Goal: Information Seeking & Learning: Learn about a topic

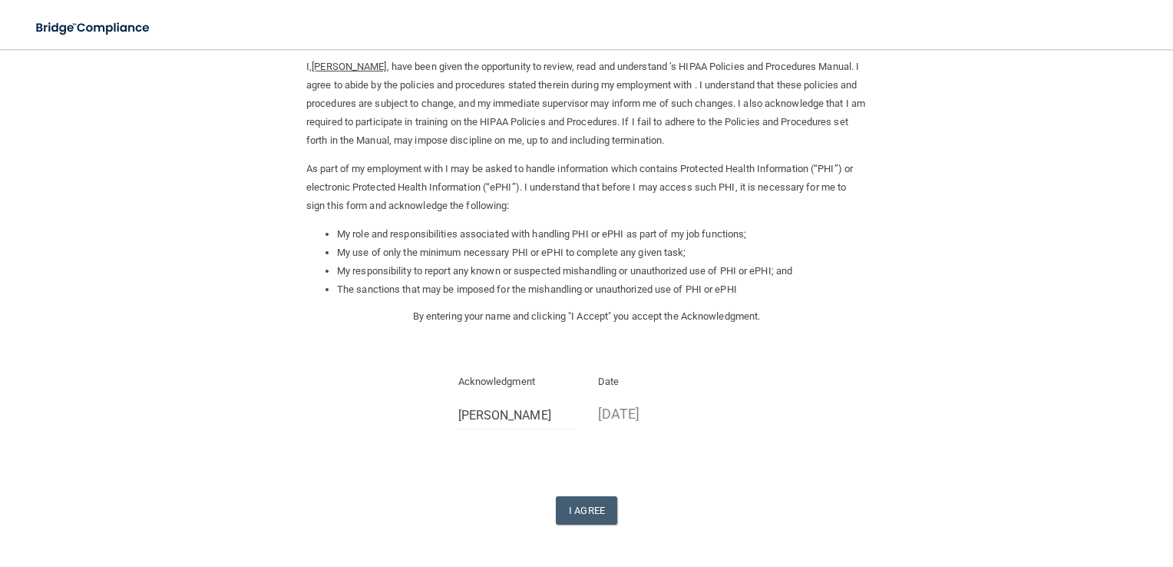
scroll to position [117, 0]
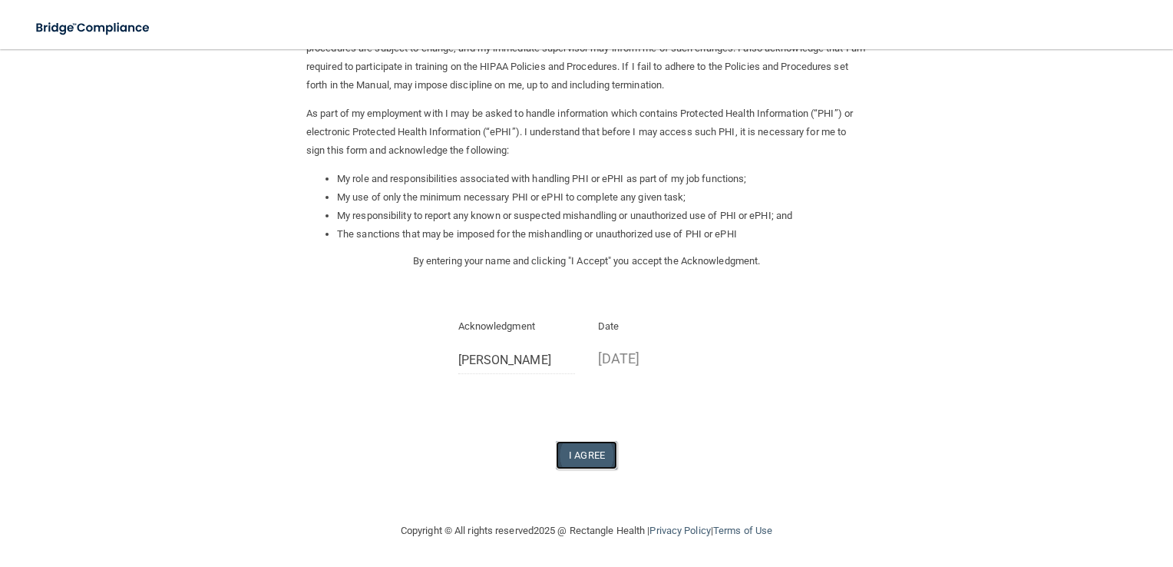
click at [596, 447] on button "I Agree" at bounding box center [586, 455] width 61 height 28
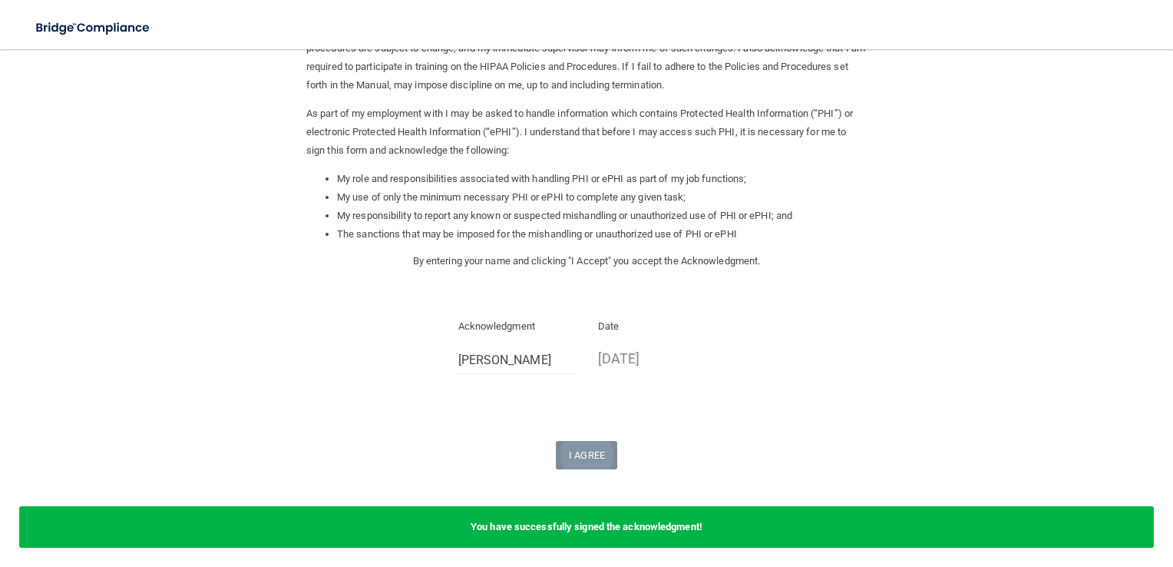
scroll to position [0, 0]
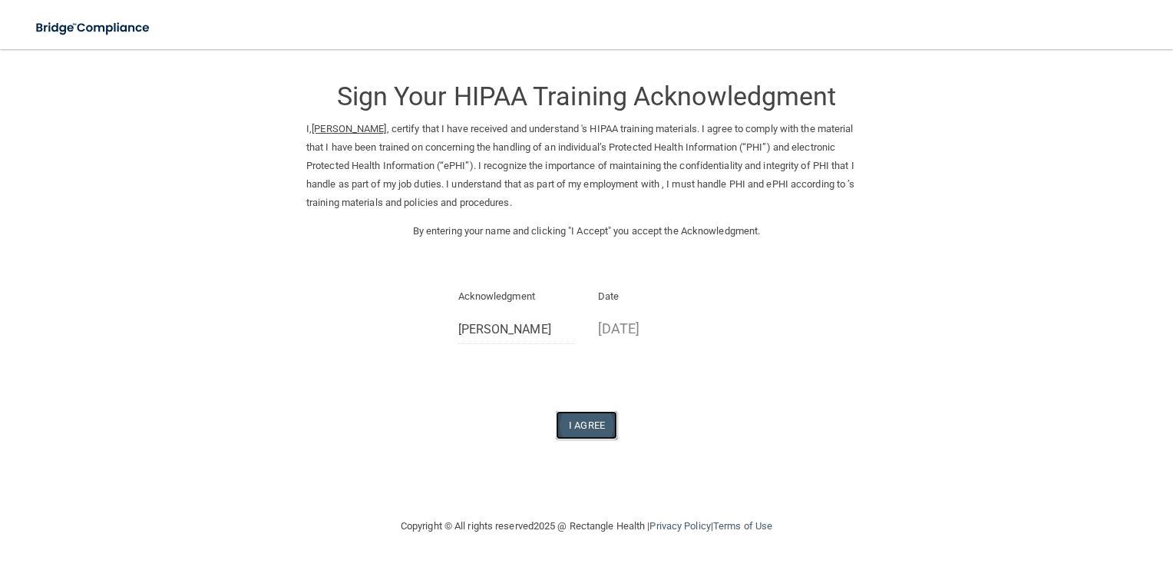
click at [584, 422] on button "I Agree" at bounding box center [586, 425] width 61 height 28
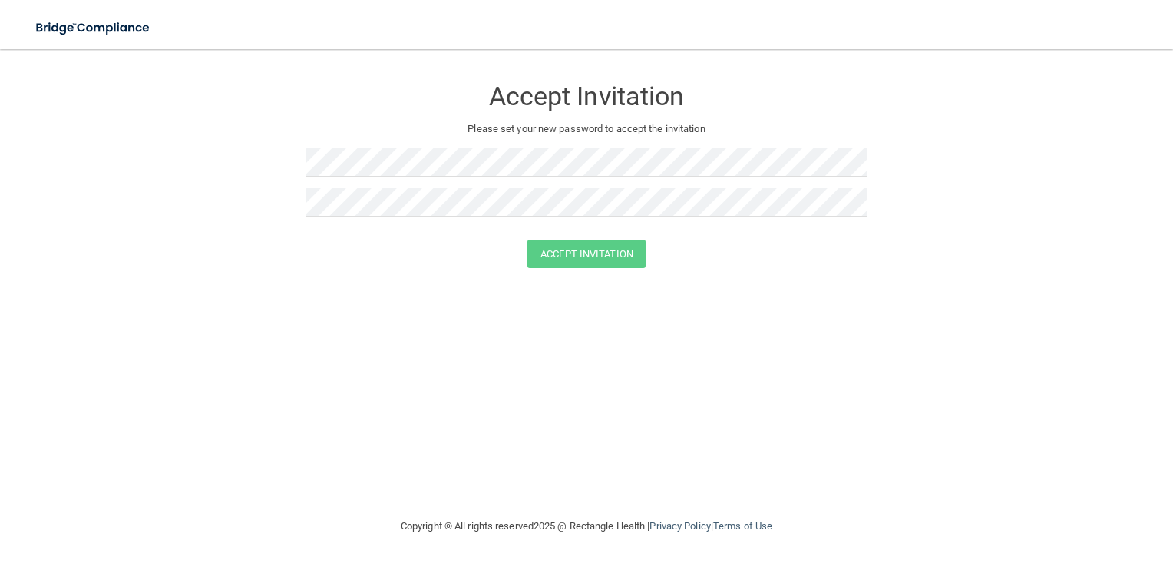
click at [269, 462] on div "Accept Invitation Please set your new password to accept the invitation Accept …" at bounding box center [587, 283] width 1112 height 437
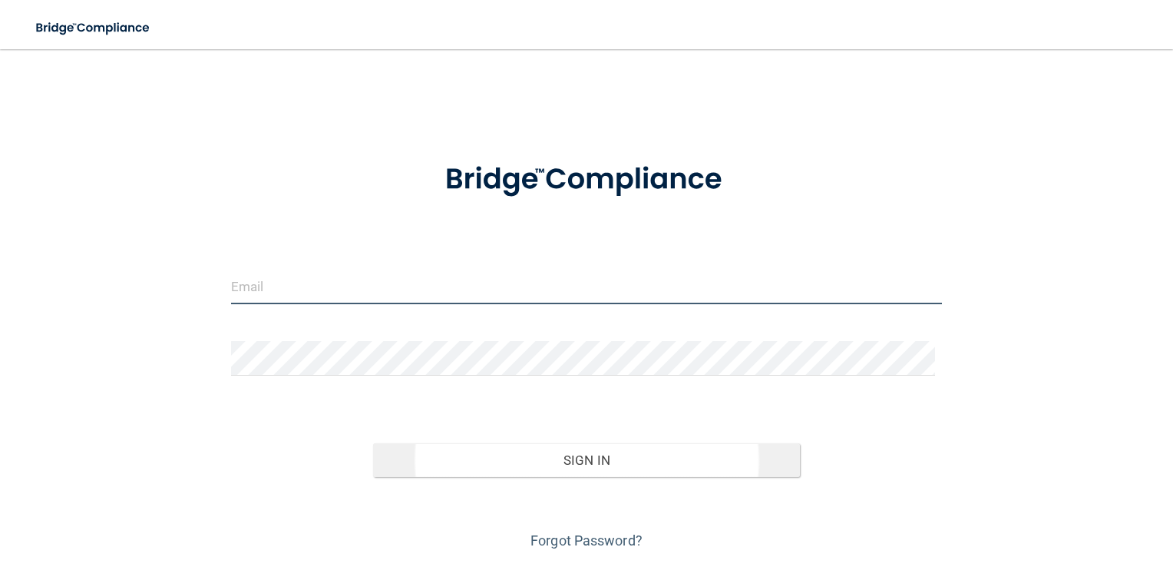
type input "[PERSON_NAME][EMAIL_ADDRESS][DOMAIN_NAME]"
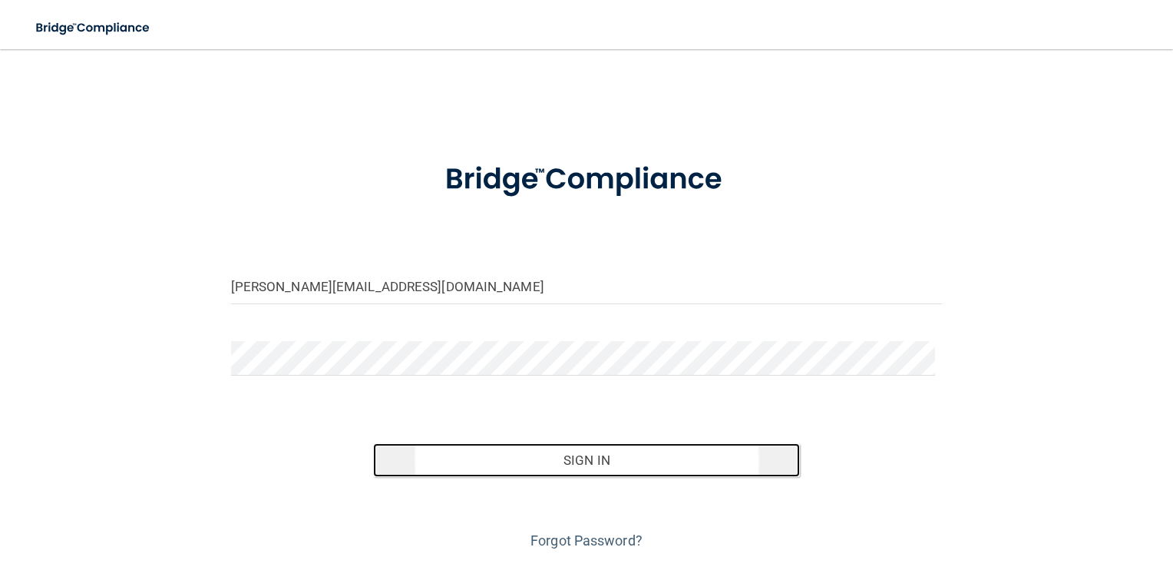
click at [595, 472] on button "Sign In" at bounding box center [586, 460] width 427 height 34
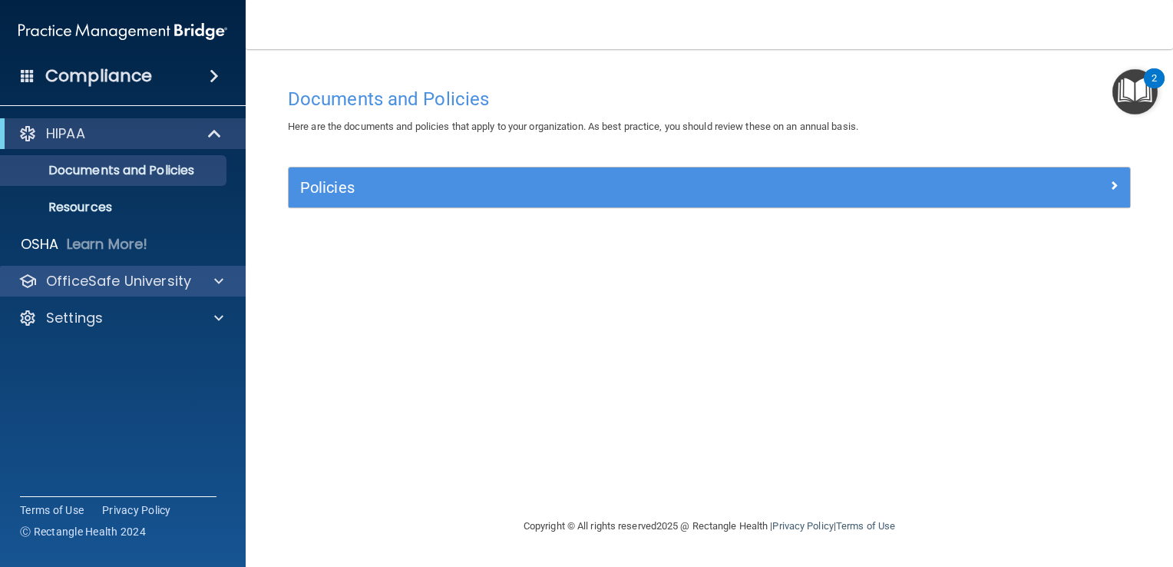
click at [187, 293] on div "OfficeSafe University" at bounding box center [123, 281] width 247 height 31
click at [215, 283] on span at bounding box center [218, 281] width 9 height 18
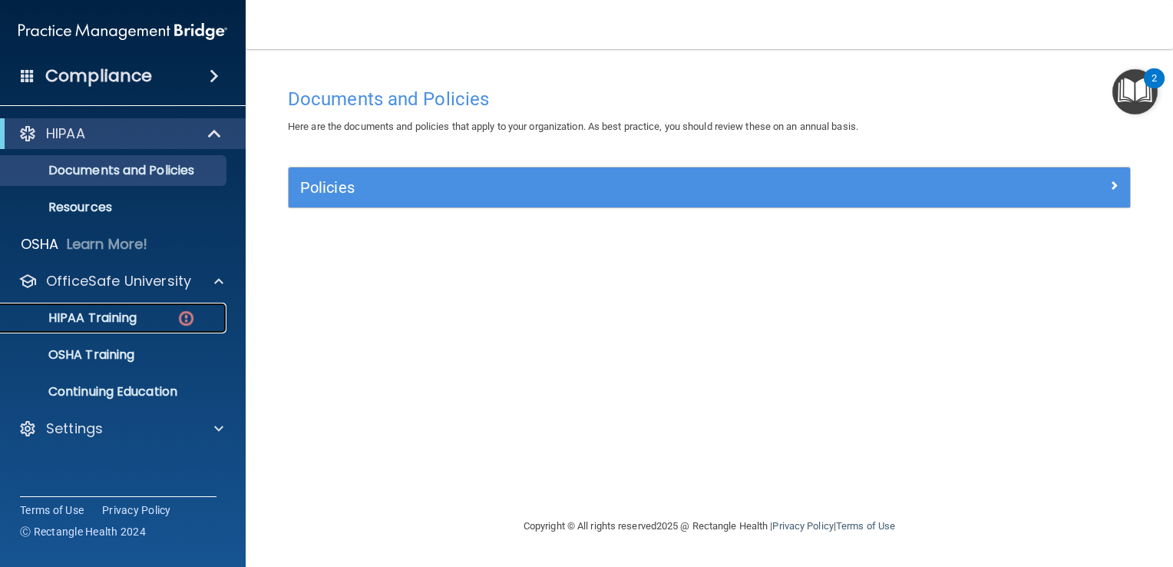
click at [110, 318] on p "HIPAA Training" at bounding box center [73, 317] width 127 height 15
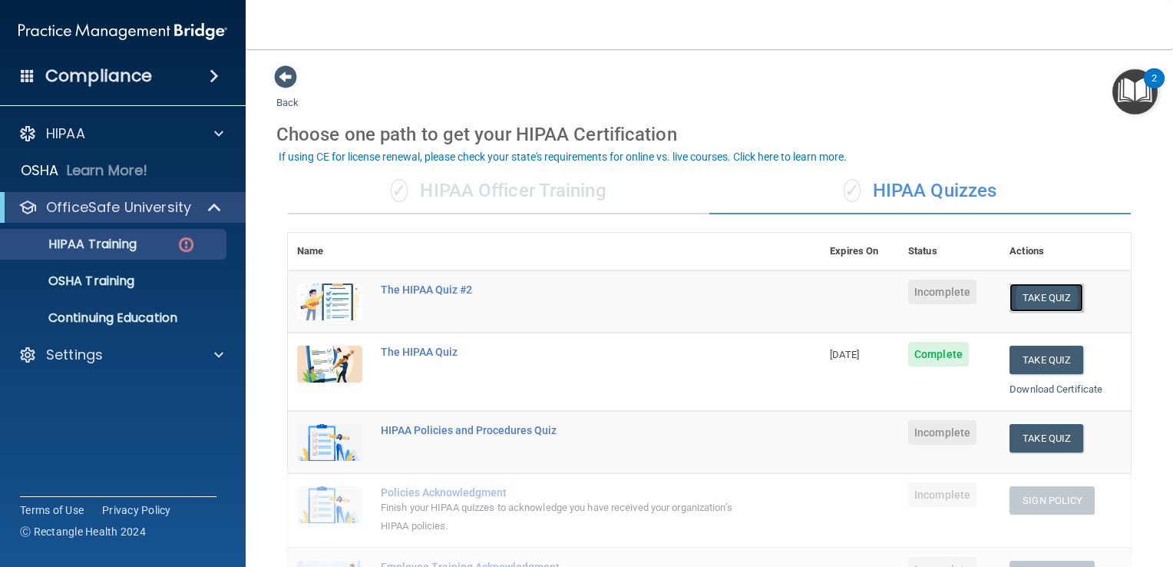
click at [1046, 293] on button "Take Quiz" at bounding box center [1047, 297] width 74 height 28
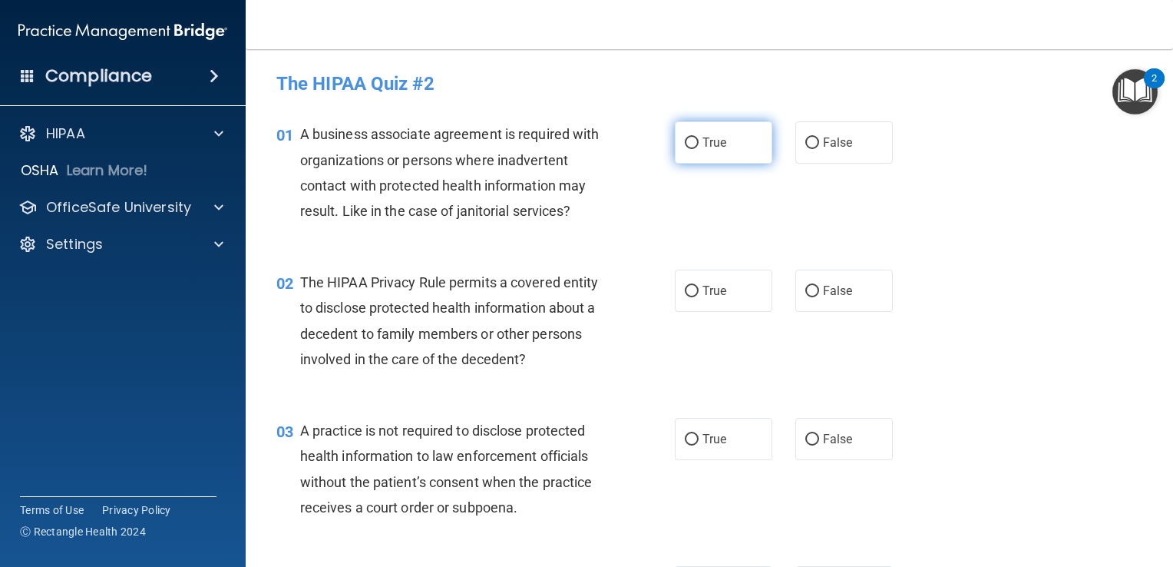
click at [719, 145] on label "True" at bounding box center [724, 142] width 98 height 42
click at [699, 145] on input "True" at bounding box center [692, 143] width 14 height 12
radio input "true"
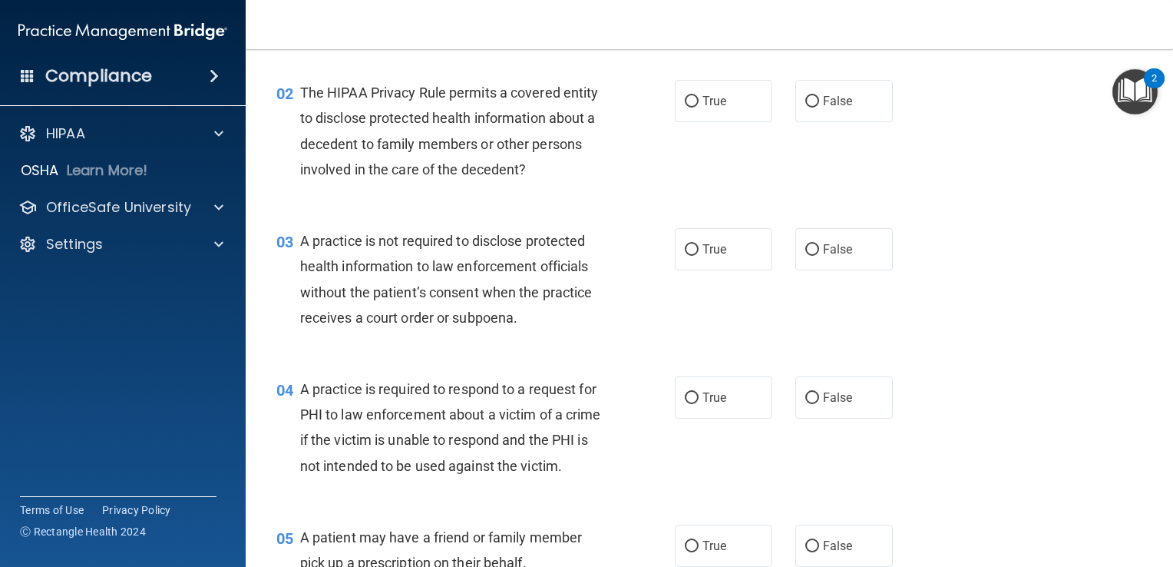
scroll to position [154, 0]
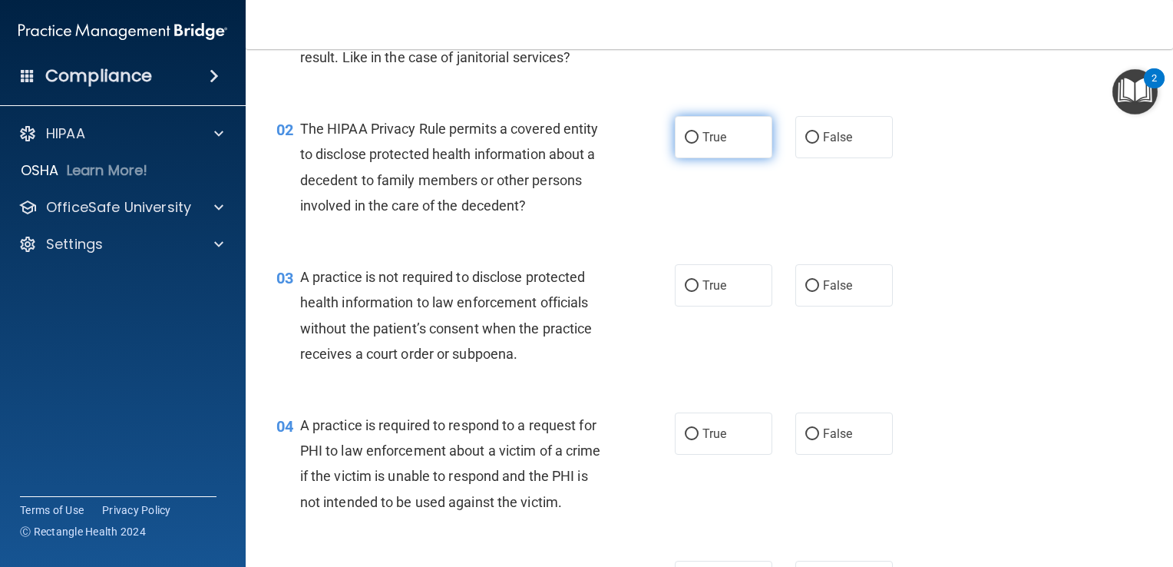
click at [685, 141] on input "True" at bounding box center [692, 138] width 14 height 12
radio input "true"
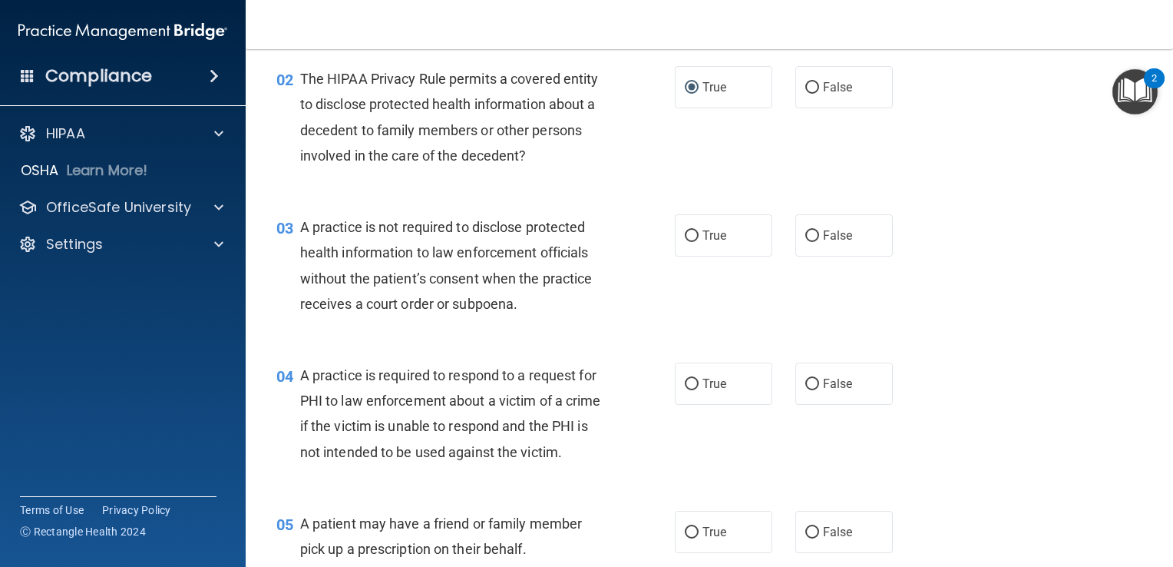
scroll to position [230, 0]
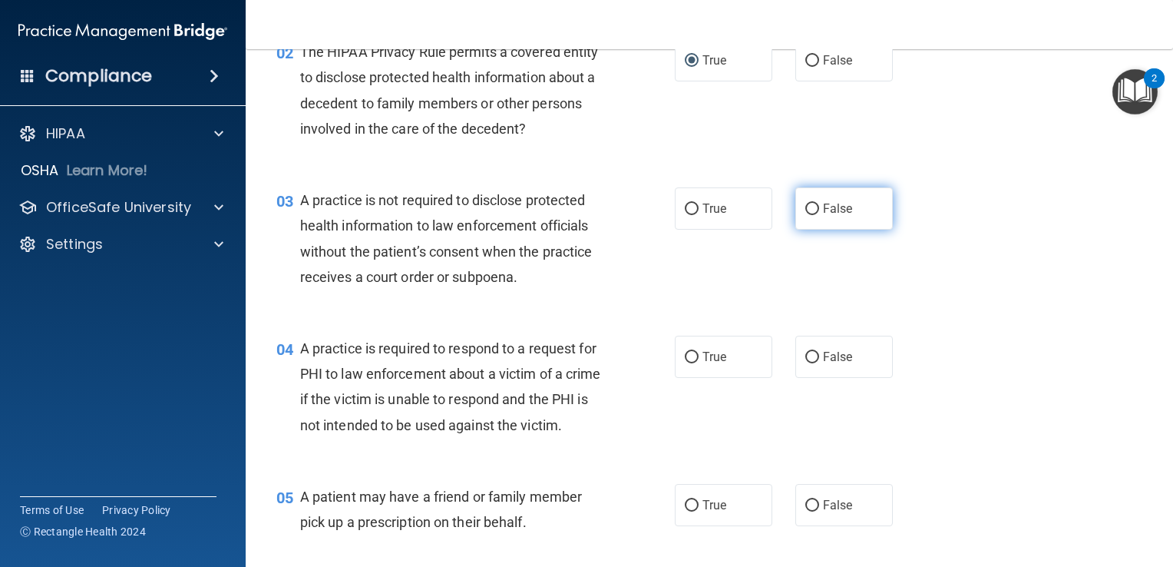
click at [854, 204] on label "False" at bounding box center [845, 208] width 98 height 42
click at [819, 204] on input "False" at bounding box center [813, 210] width 14 height 12
radio input "true"
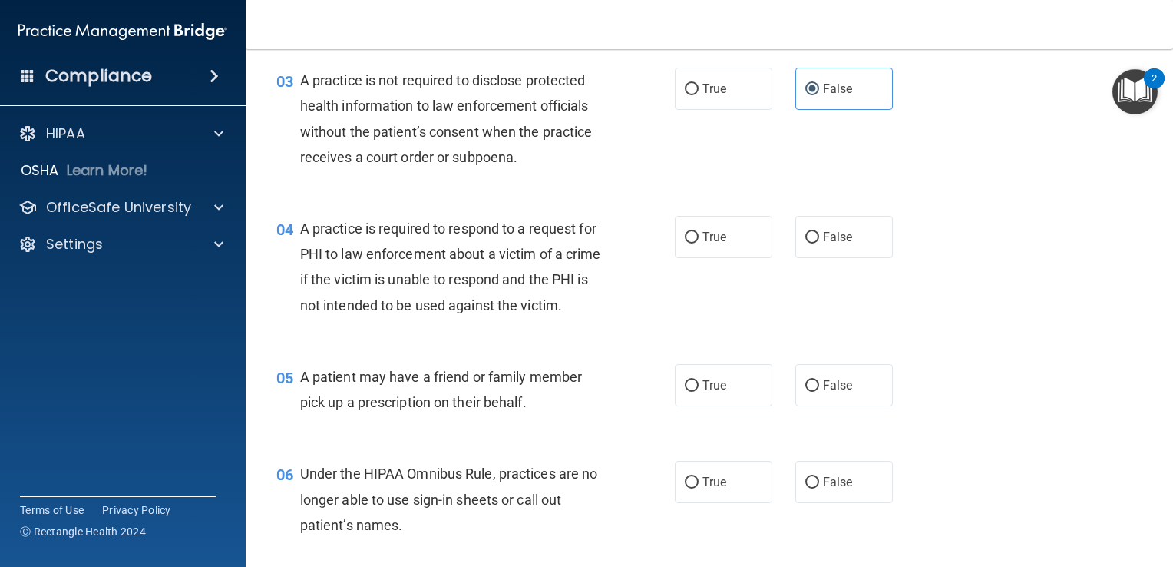
scroll to position [384, 0]
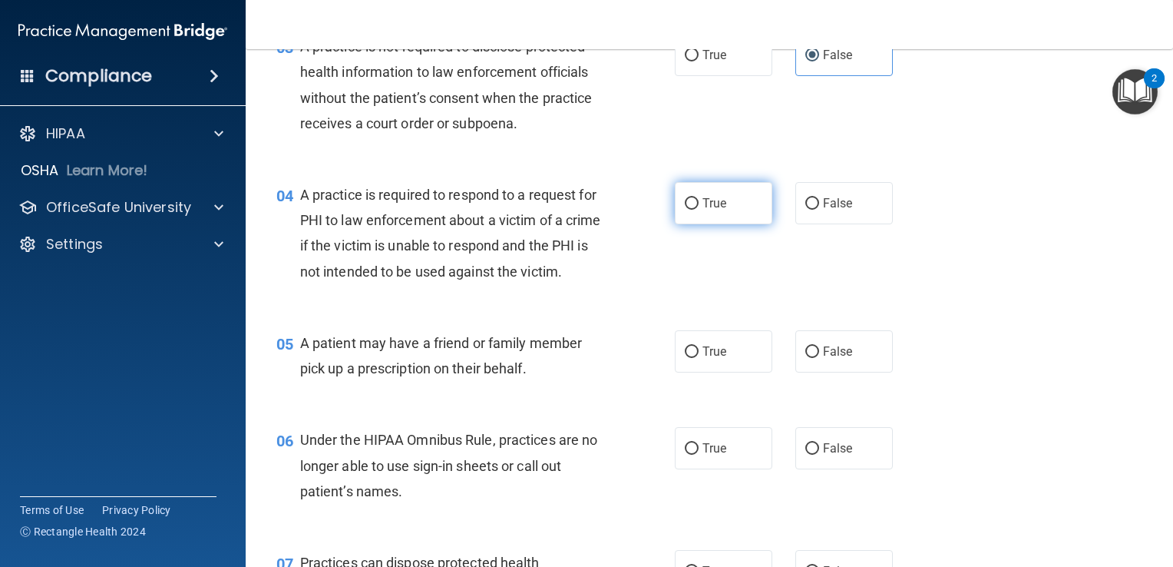
click at [728, 194] on label "True" at bounding box center [724, 203] width 98 height 42
click at [699, 198] on input "True" at bounding box center [692, 204] width 14 height 12
radio input "true"
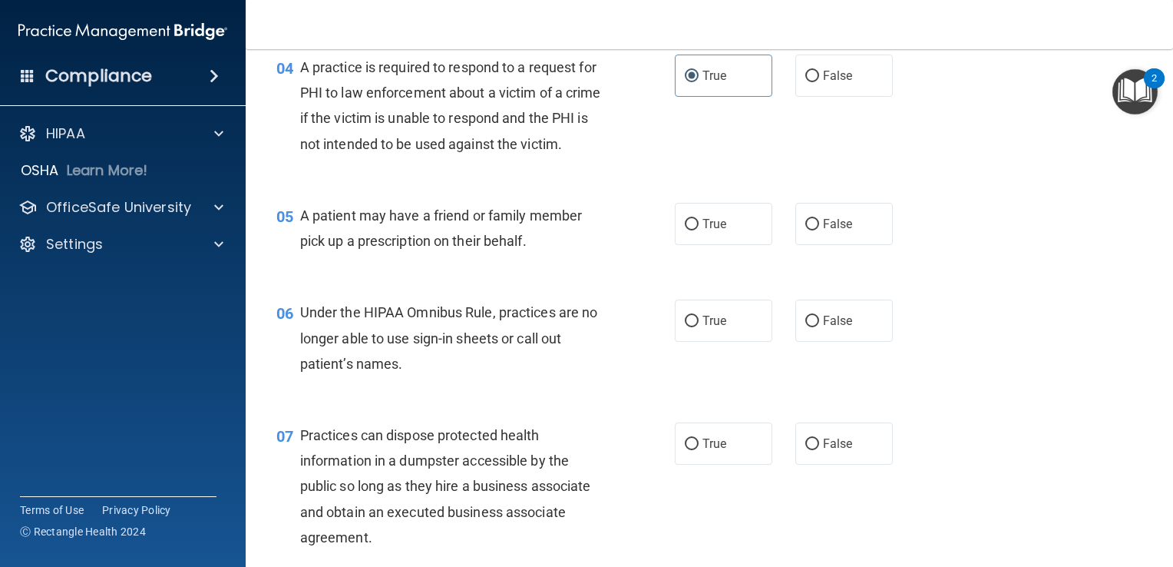
scroll to position [538, 0]
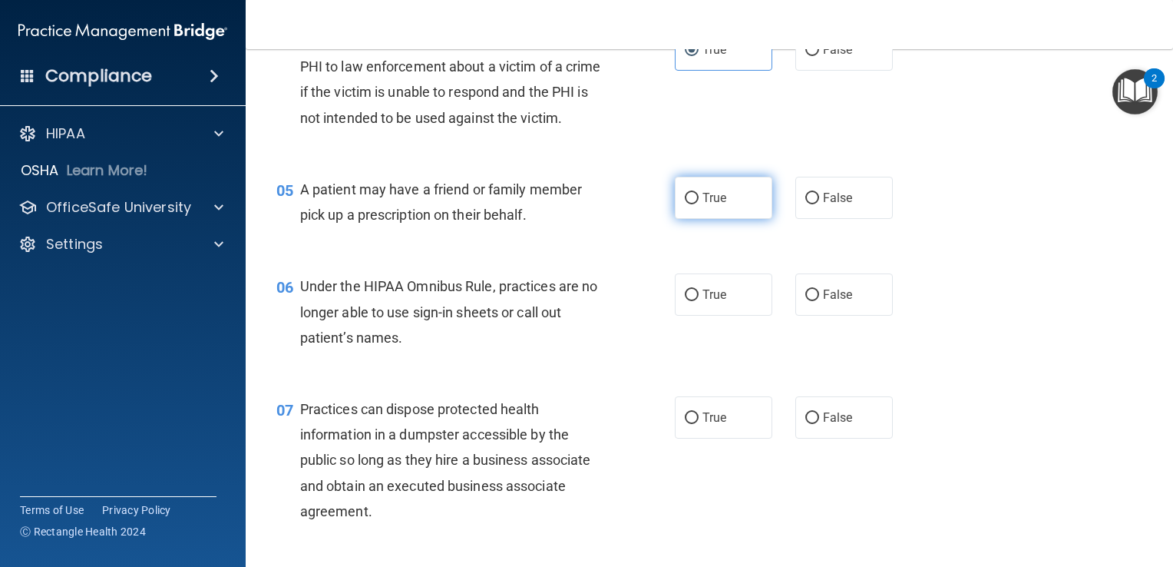
click at [694, 219] on label "True" at bounding box center [724, 198] width 98 height 42
click at [694, 204] on input "True" at bounding box center [692, 199] width 14 height 12
radio input "true"
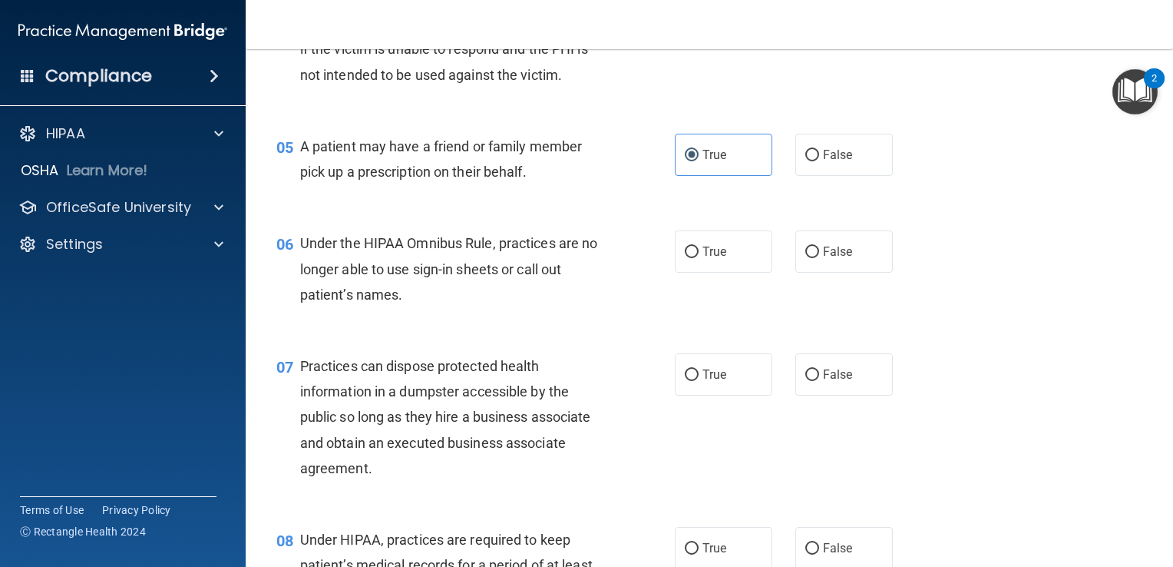
scroll to position [614, 0]
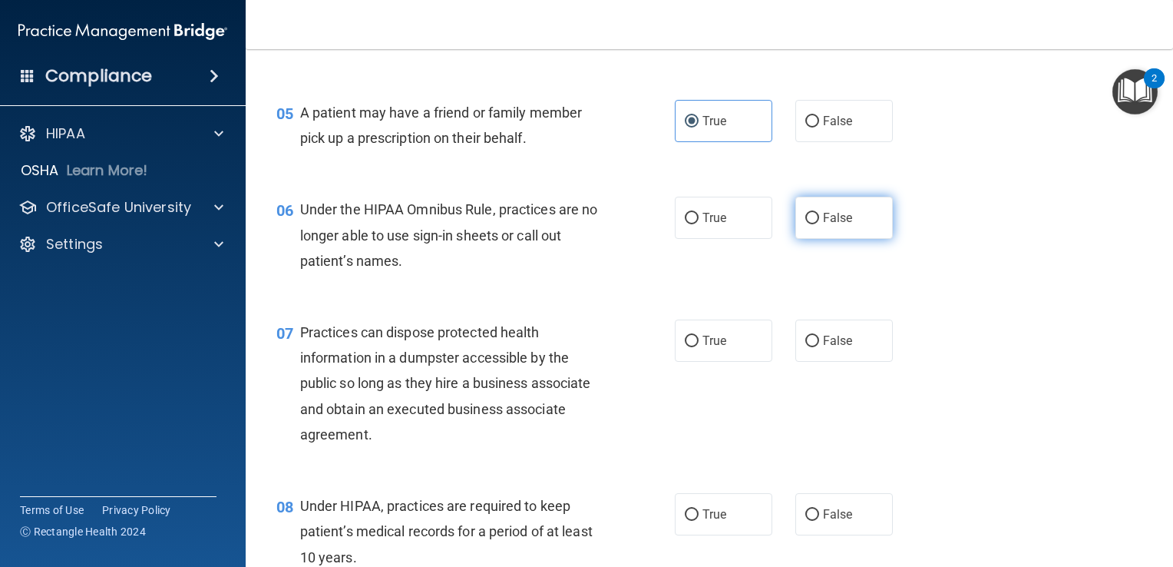
click at [867, 239] on label "False" at bounding box center [845, 218] width 98 height 42
click at [819, 224] on input "False" at bounding box center [813, 219] width 14 height 12
radio input "true"
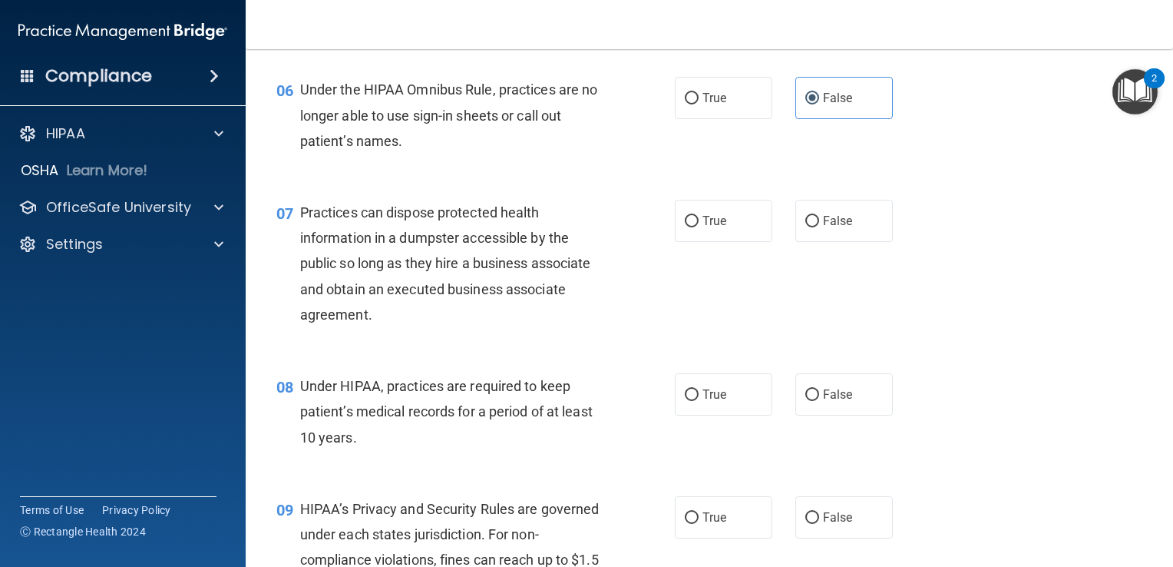
scroll to position [768, 0]
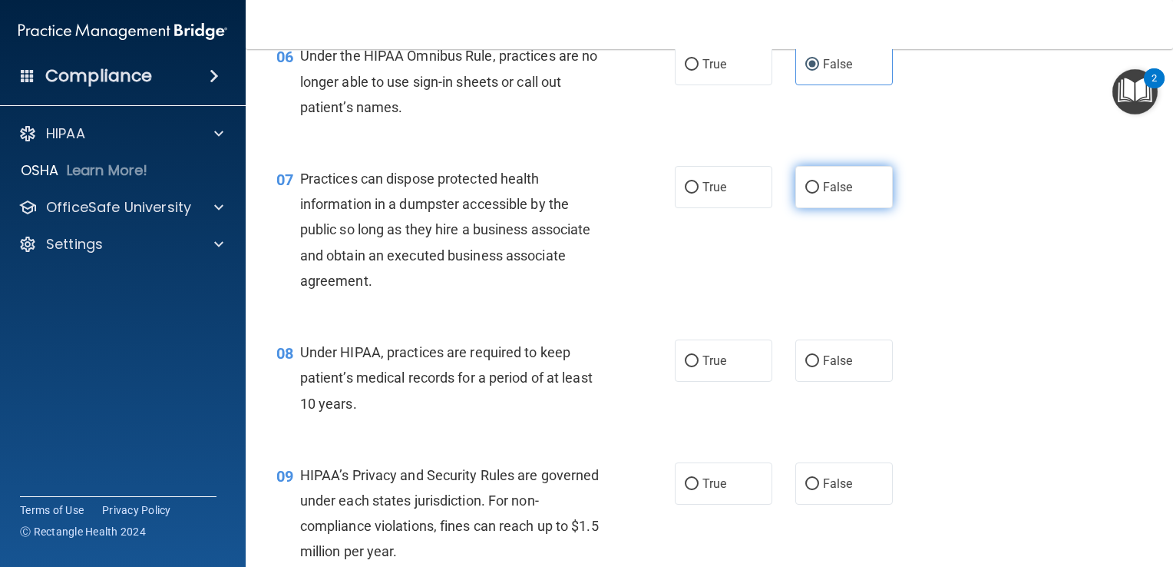
click at [846, 208] on label "False" at bounding box center [845, 187] width 98 height 42
click at [819, 194] on input "False" at bounding box center [813, 188] width 14 height 12
radio input "true"
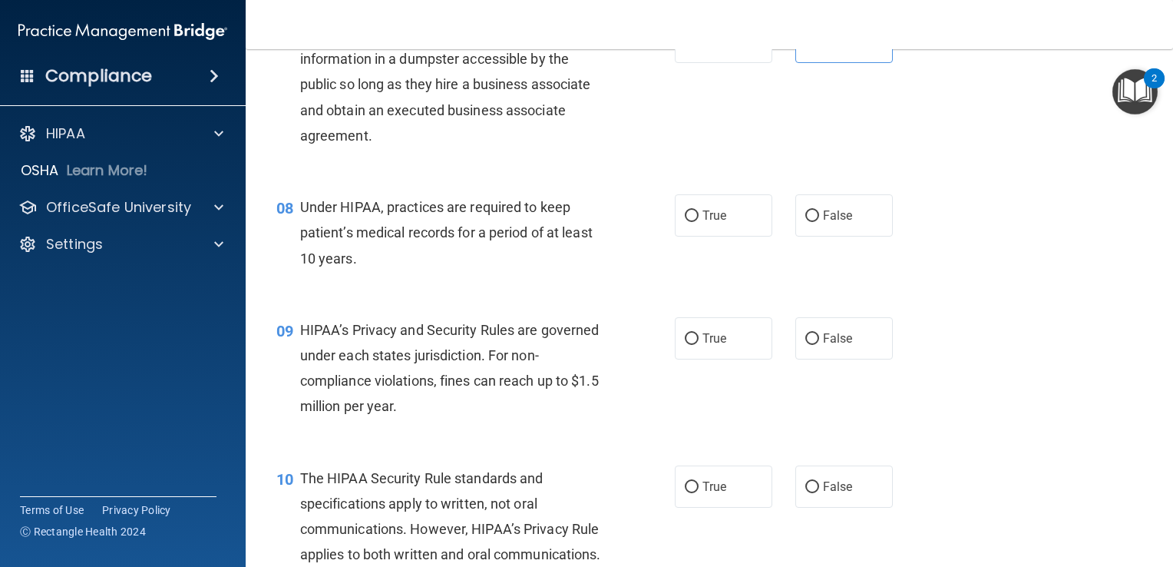
scroll to position [922, 0]
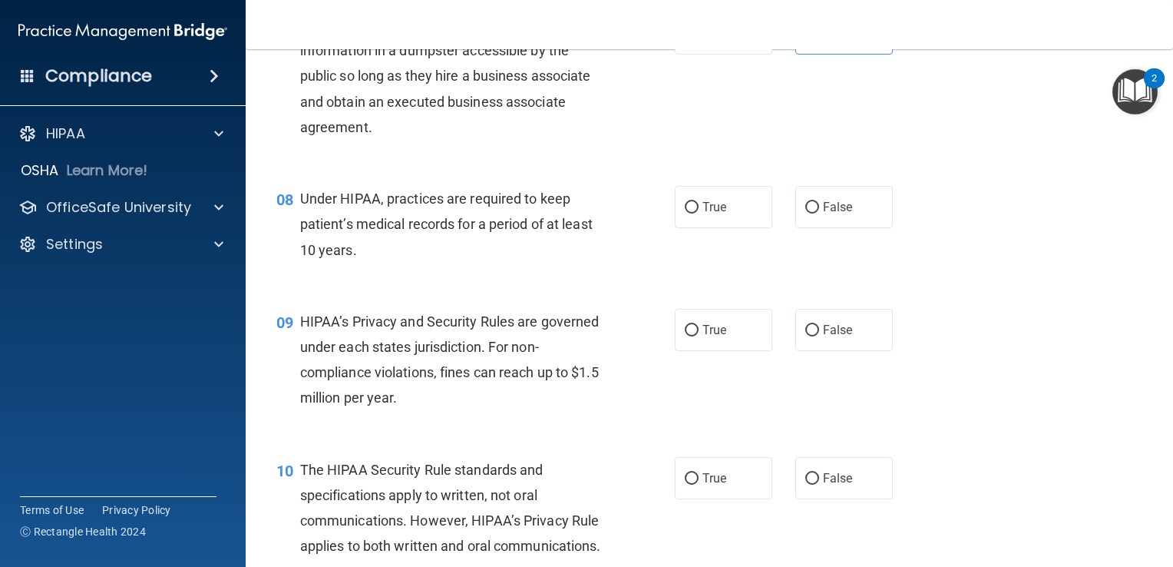
drag, startPoint x: 682, startPoint y: 227, endPoint x: 665, endPoint y: 247, distance: 26.7
click at [685, 213] on input "True" at bounding box center [692, 208] width 14 height 12
radio input "true"
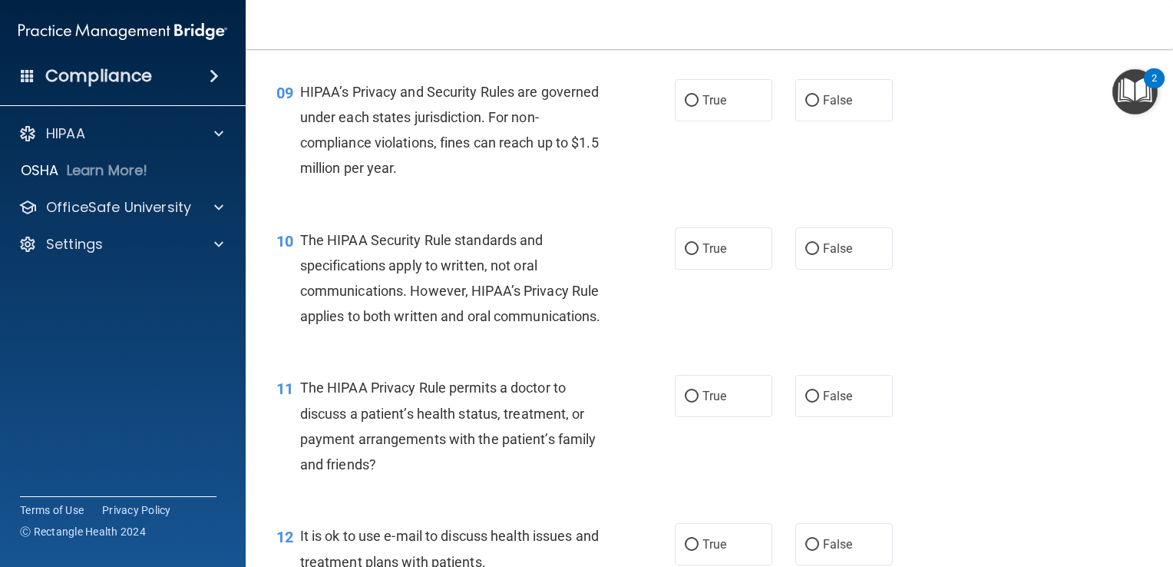
scroll to position [1152, 0]
click at [700, 121] on label "True" at bounding box center [724, 99] width 98 height 42
click at [699, 106] on input "True" at bounding box center [692, 100] width 14 height 12
radio input "true"
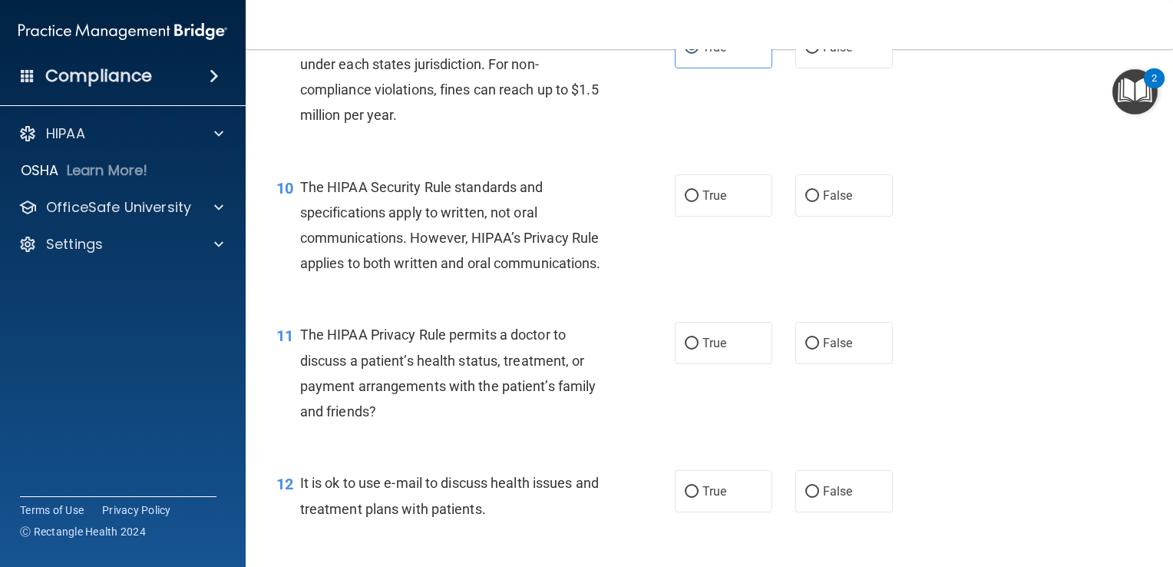
scroll to position [1306, 0]
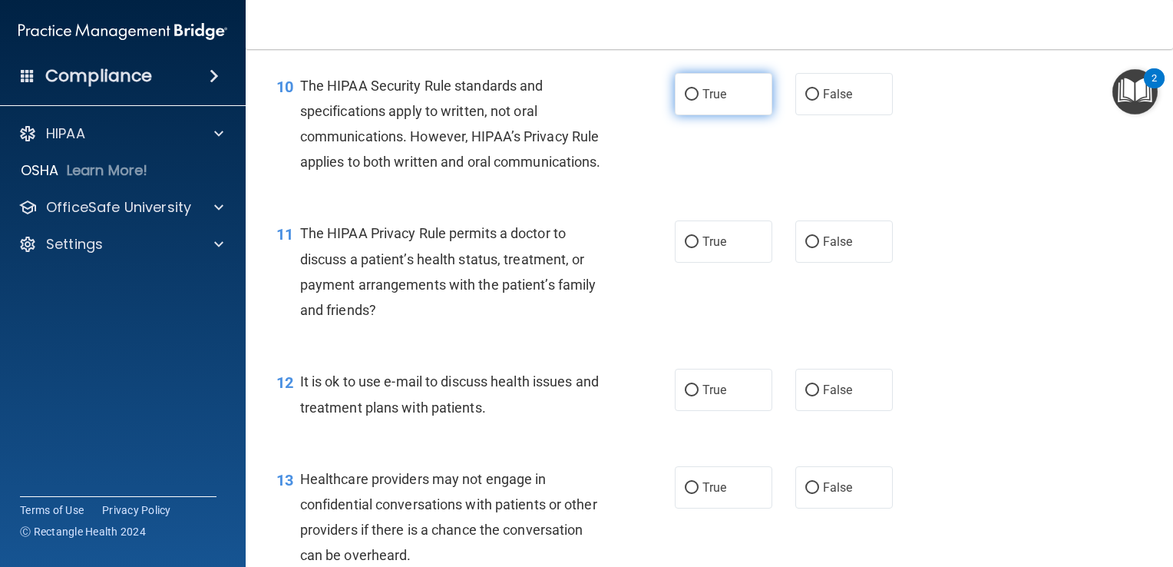
click at [690, 115] on label "True" at bounding box center [724, 94] width 98 height 42
click at [690, 101] on input "True" at bounding box center [692, 95] width 14 height 12
radio input "true"
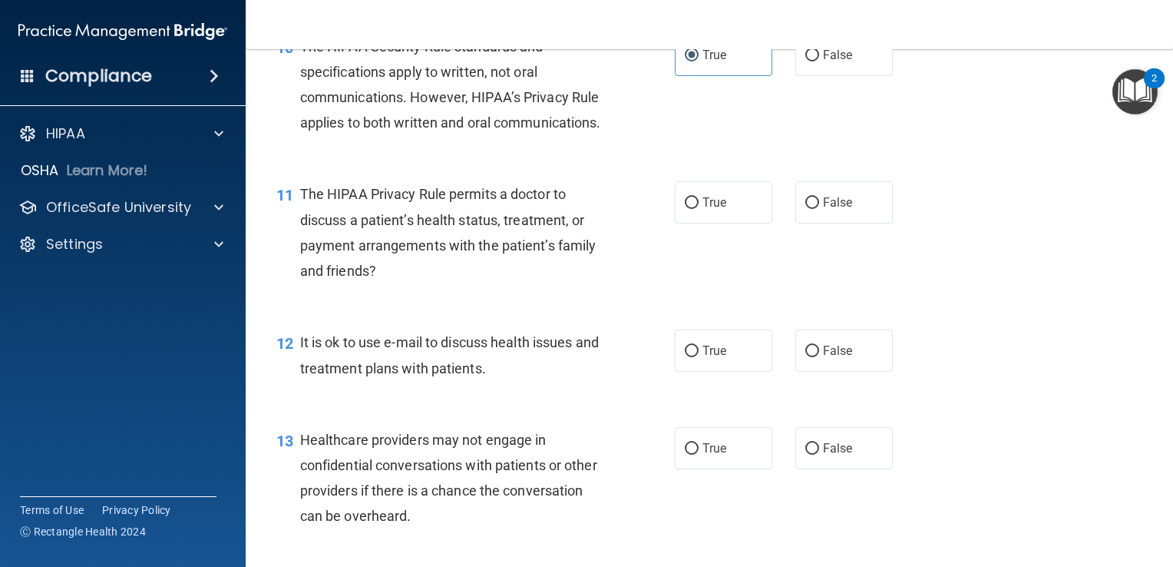
scroll to position [1459, 0]
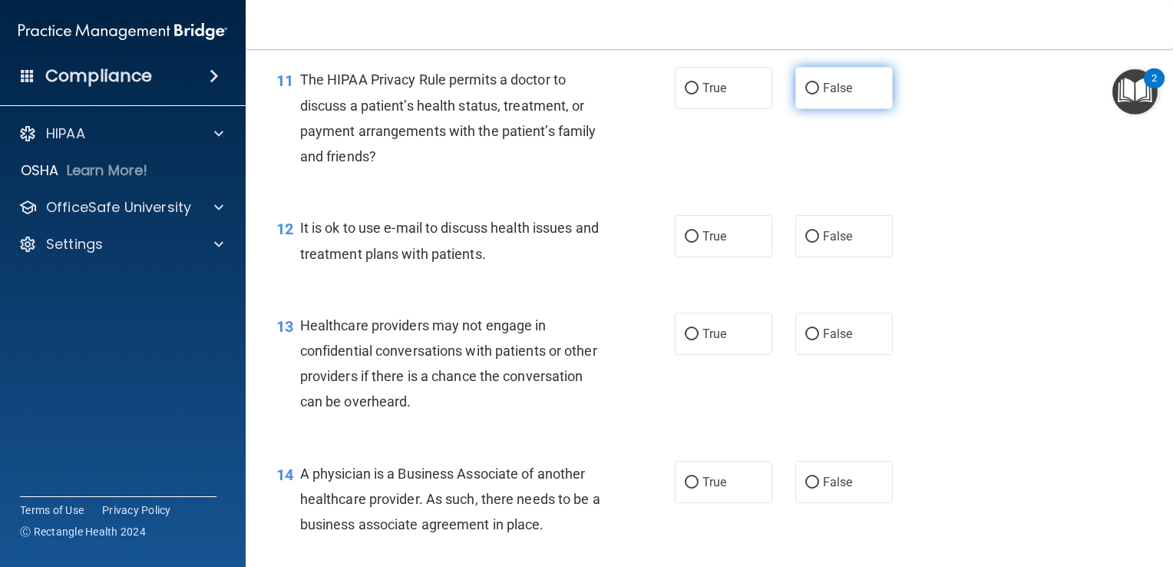
click at [823, 95] on span "False" at bounding box center [838, 88] width 30 height 15
click at [819, 94] on input "False" at bounding box center [813, 89] width 14 height 12
radio input "true"
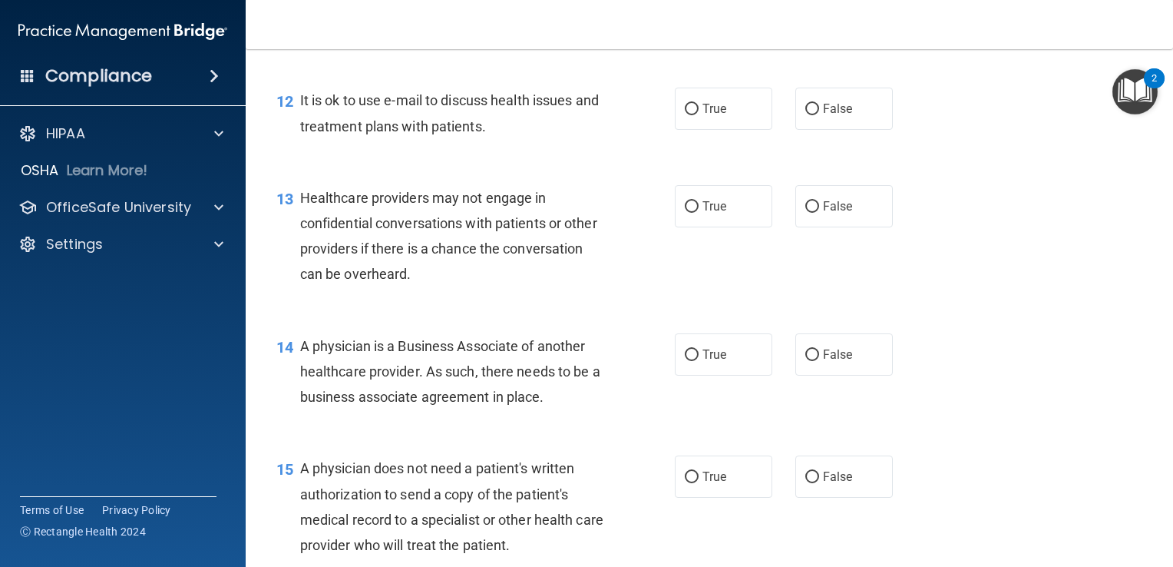
scroll to position [1613, 0]
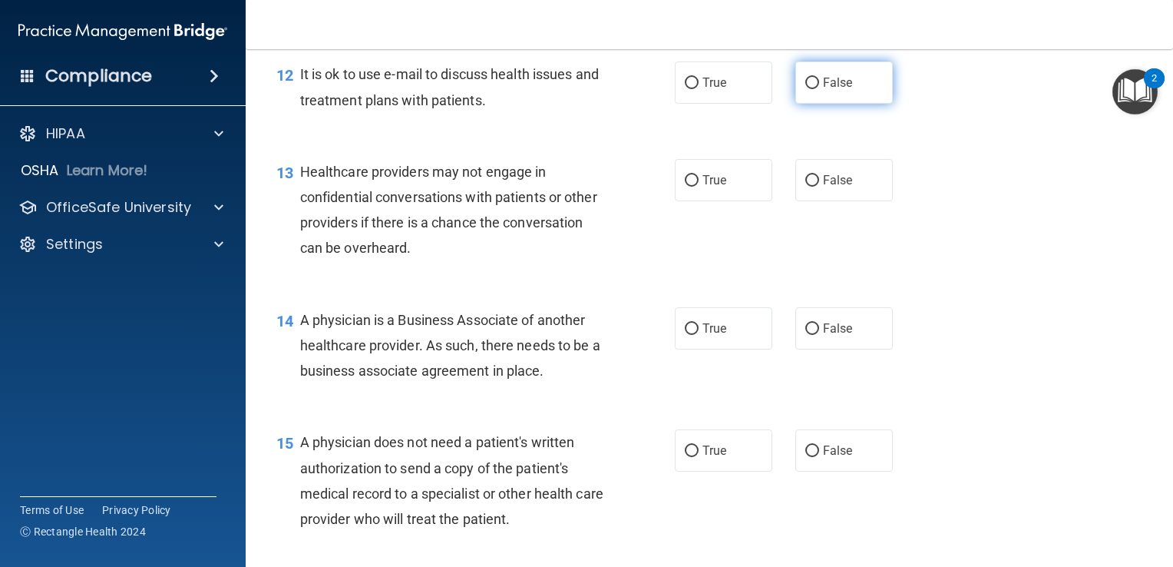
click at [806, 104] on label "False" at bounding box center [845, 82] width 98 height 42
click at [806, 89] on input "False" at bounding box center [813, 84] width 14 height 12
radio input "true"
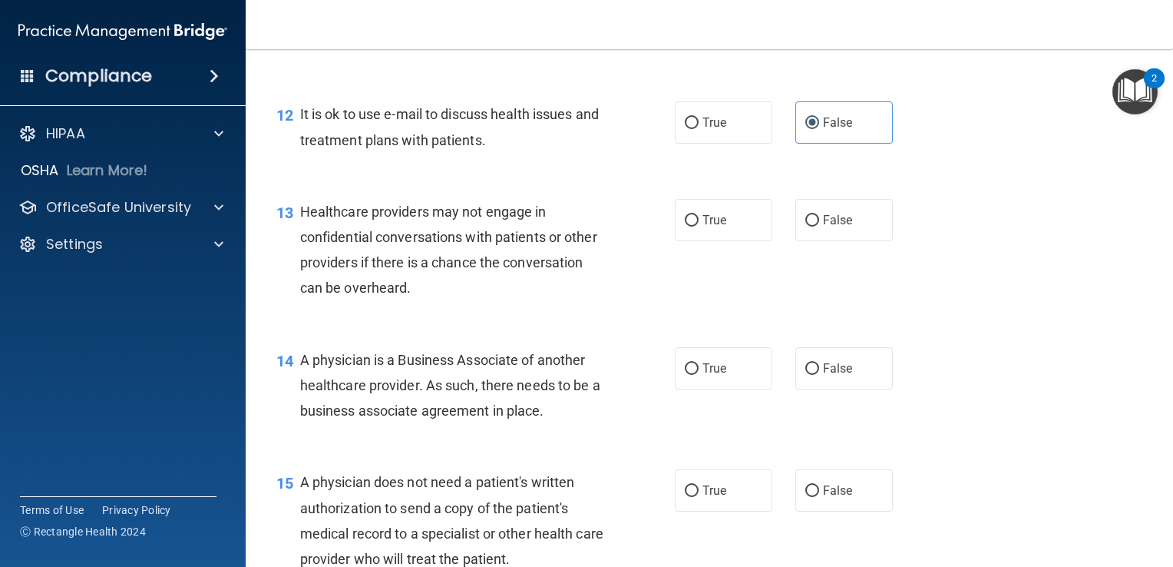
scroll to position [1536, 0]
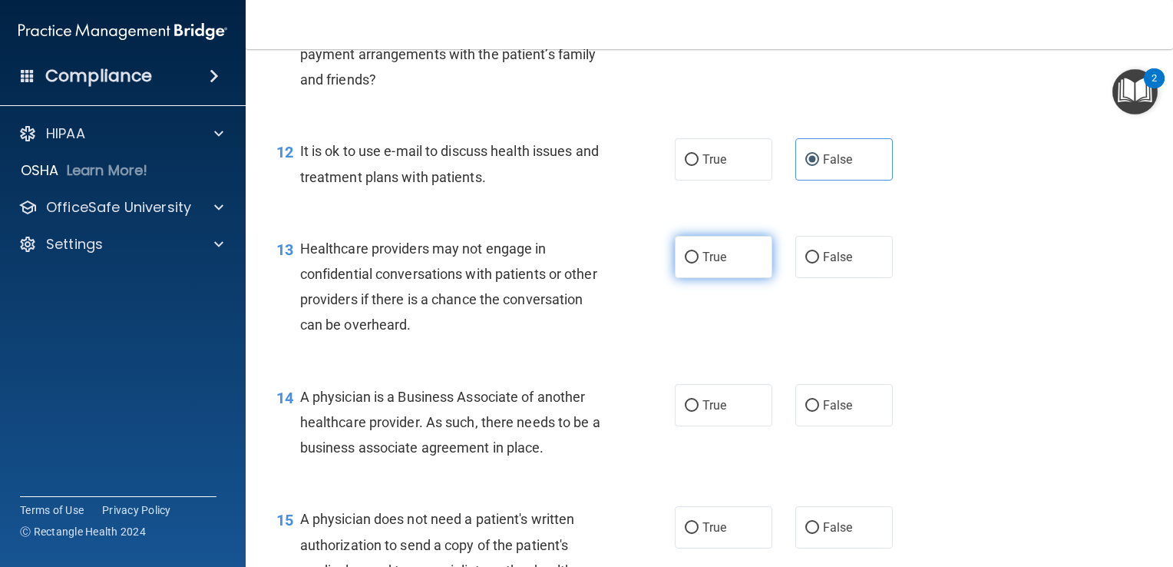
click at [675, 278] on label "True" at bounding box center [724, 257] width 98 height 42
click at [685, 263] on input "True" at bounding box center [692, 258] width 14 height 12
radio input "true"
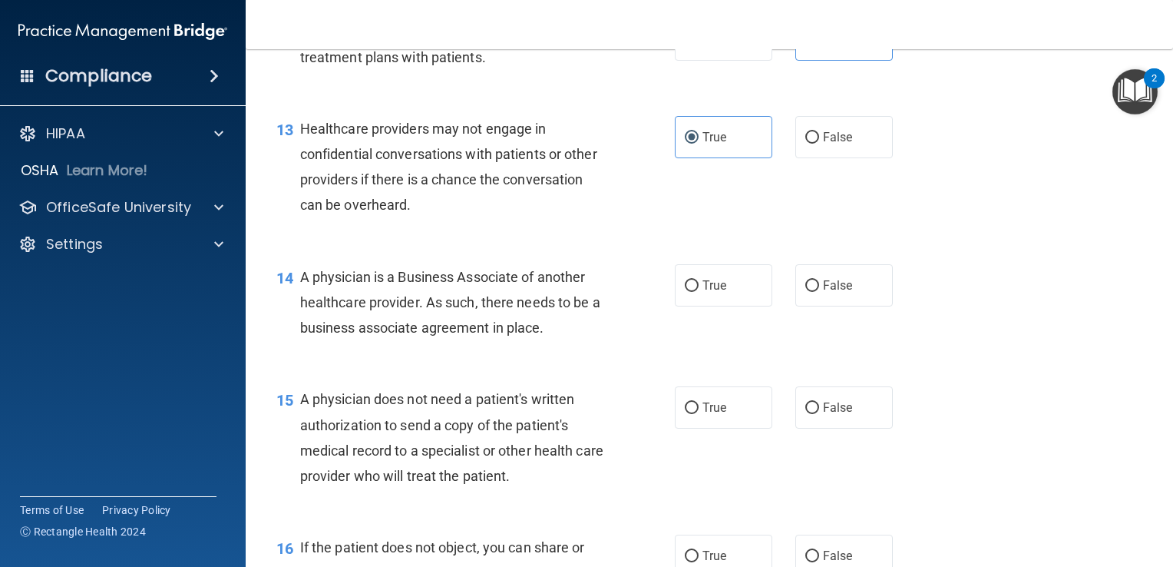
scroll to position [1690, 0]
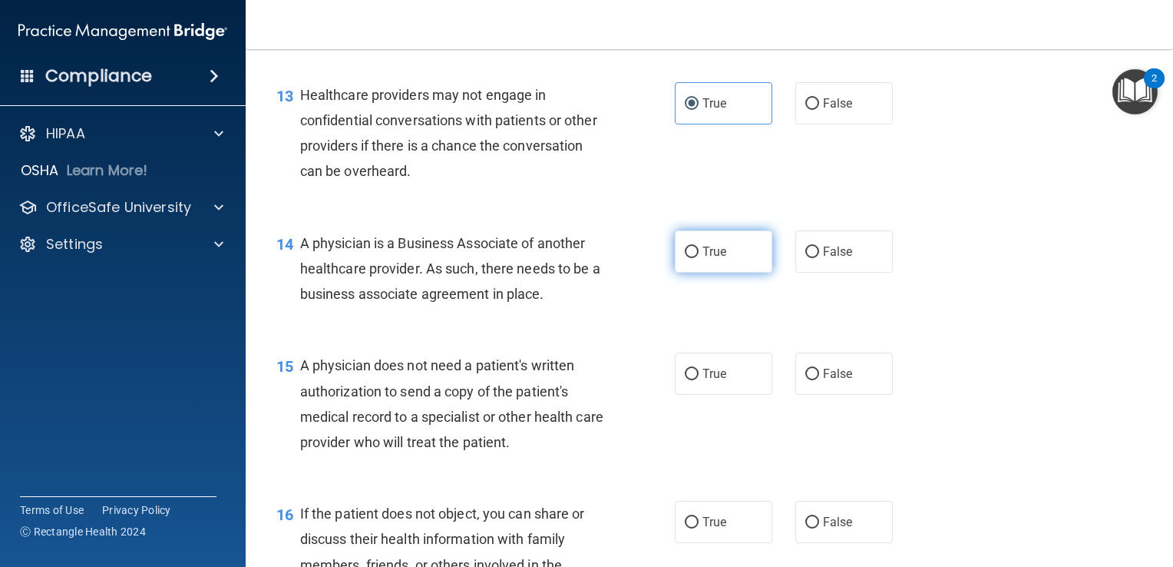
click at [713, 259] on span "True" at bounding box center [715, 251] width 24 height 15
click at [699, 258] on input "True" at bounding box center [692, 253] width 14 height 12
radio input "true"
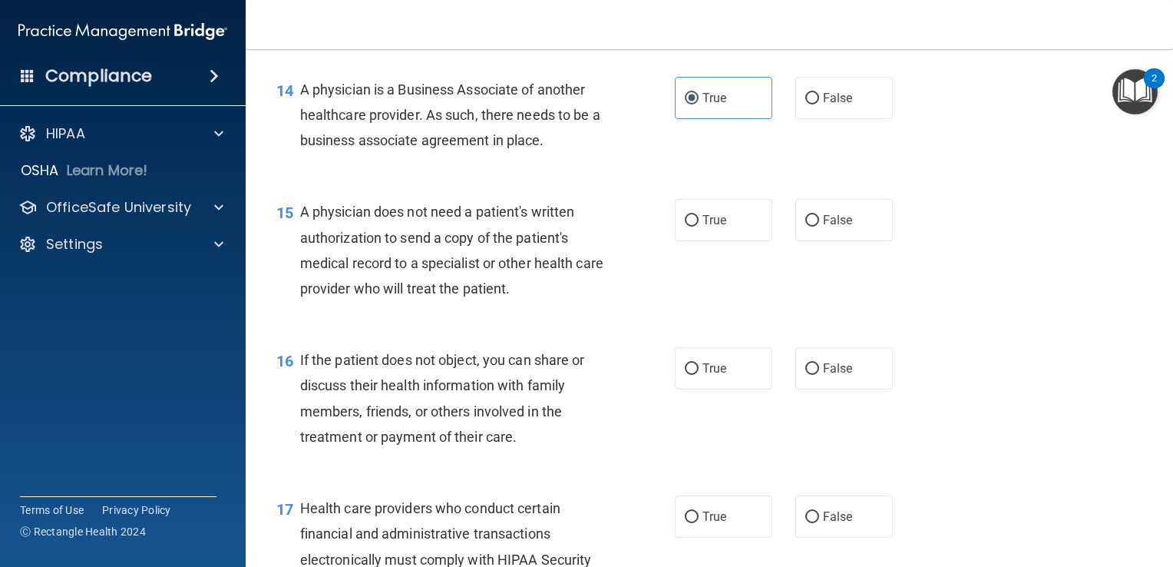
scroll to position [1920, 0]
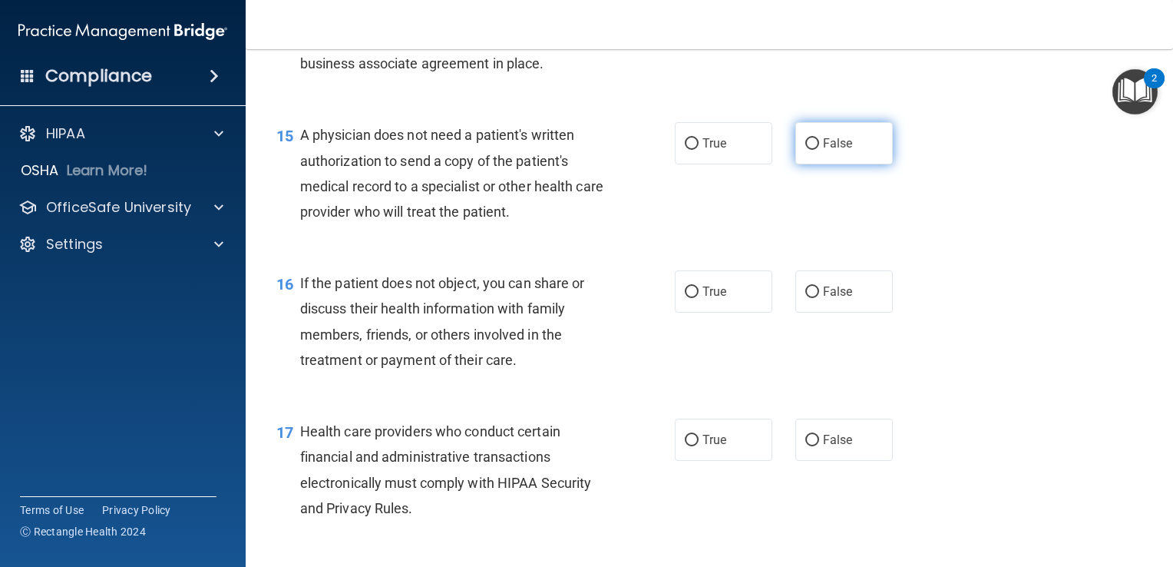
click at [836, 164] on label "False" at bounding box center [845, 143] width 98 height 42
click at [819, 150] on input "False" at bounding box center [813, 144] width 14 height 12
radio input "true"
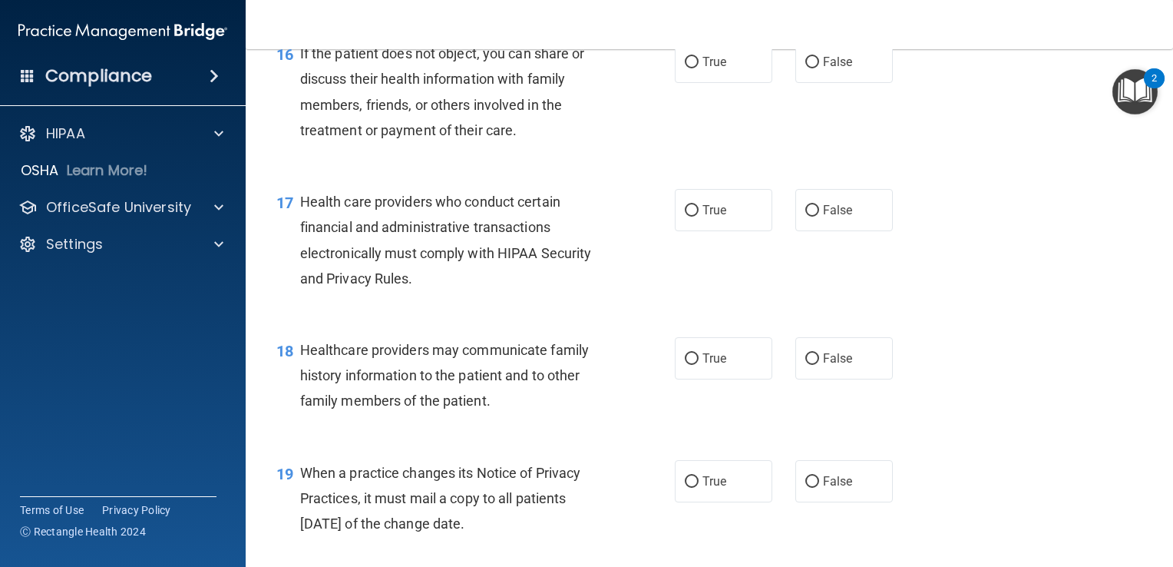
scroll to position [2150, 0]
click at [678, 82] on label "True" at bounding box center [724, 61] width 98 height 42
click at [685, 68] on input "True" at bounding box center [692, 62] width 14 height 12
radio input "true"
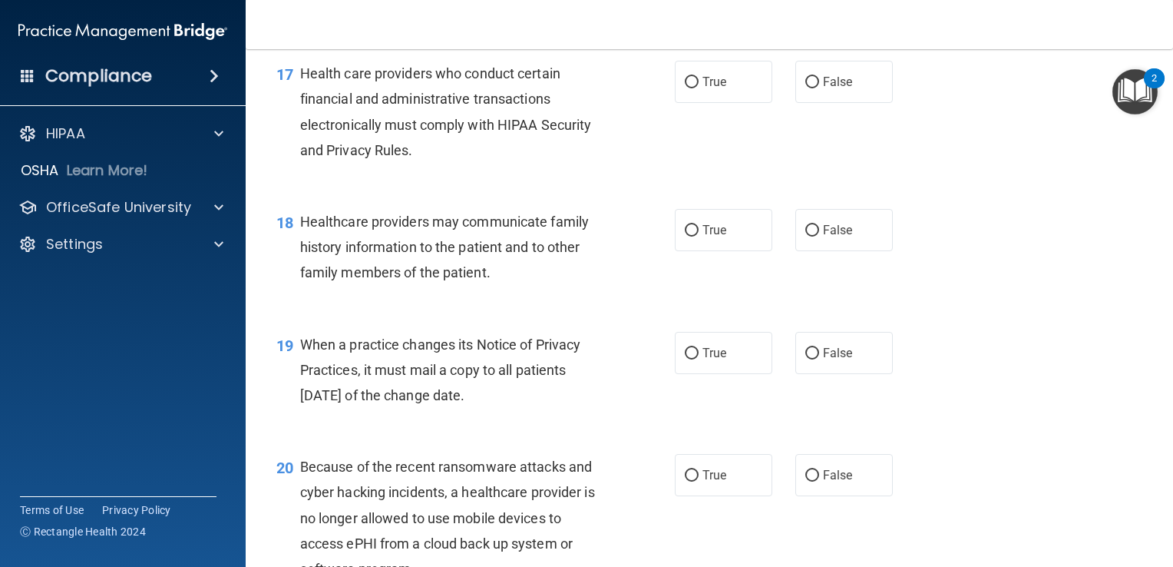
scroll to position [2304, 0]
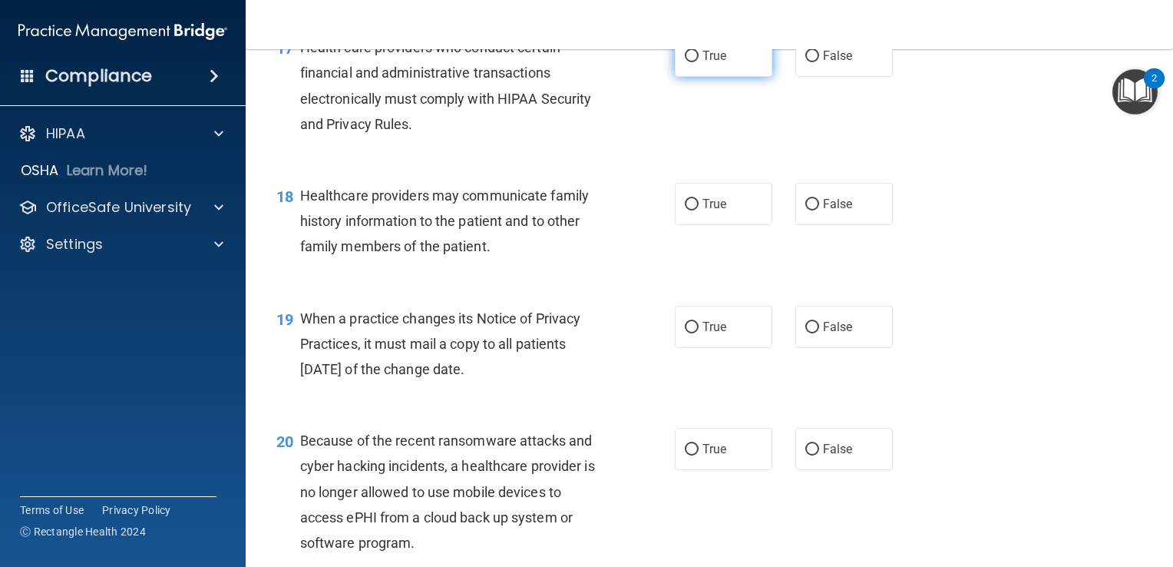
click at [675, 77] on label "True" at bounding box center [724, 56] width 98 height 42
click at [685, 62] on input "True" at bounding box center [692, 57] width 14 height 12
radio input "true"
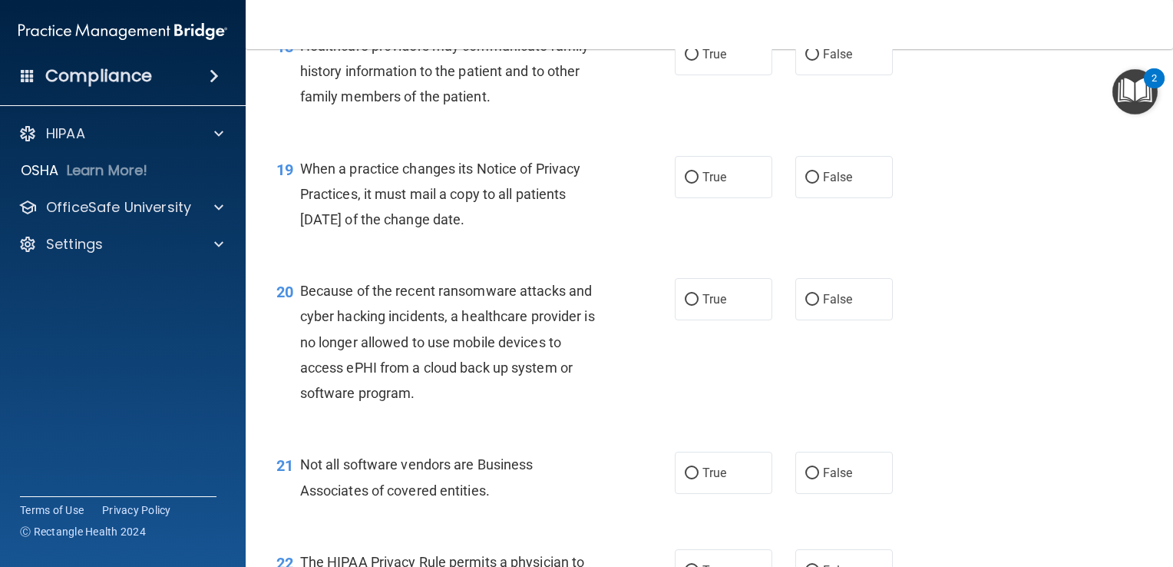
scroll to position [2458, 0]
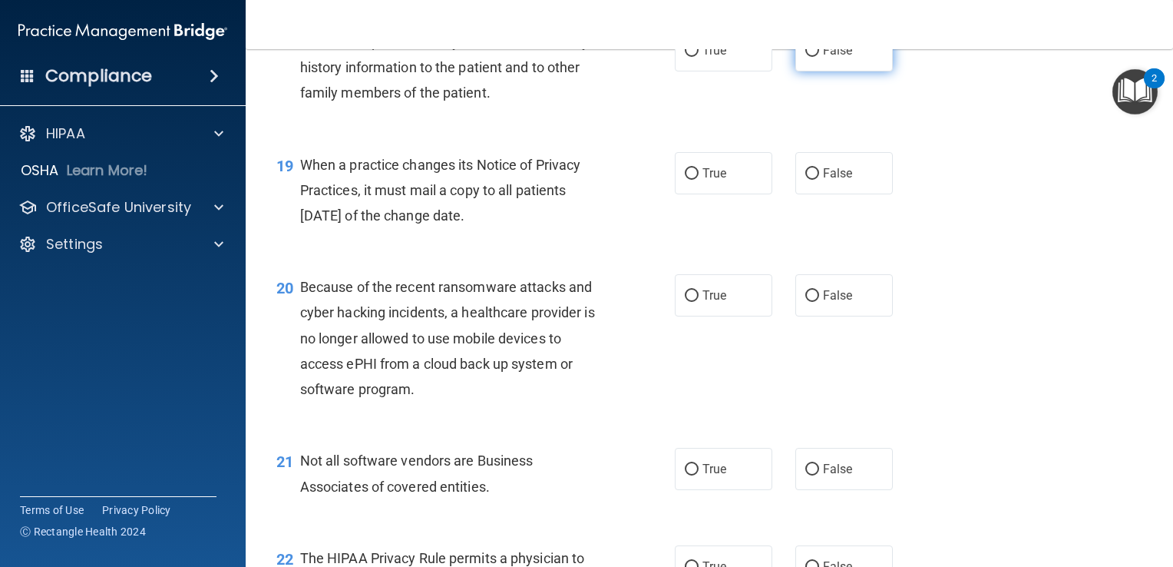
click at [863, 71] on label "False" at bounding box center [845, 50] width 98 height 42
click at [819, 57] on input "False" at bounding box center [813, 51] width 14 height 12
radio input "true"
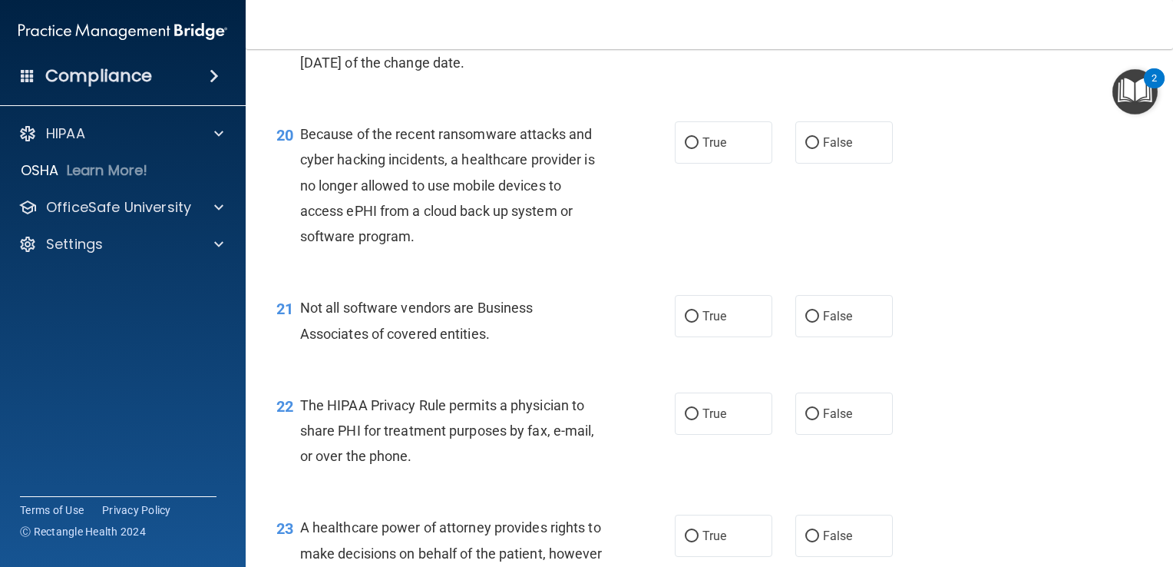
scroll to position [2611, 0]
click at [695, 41] on label "True" at bounding box center [724, 19] width 98 height 42
click at [695, 26] on input "True" at bounding box center [692, 21] width 14 height 12
radio input "true"
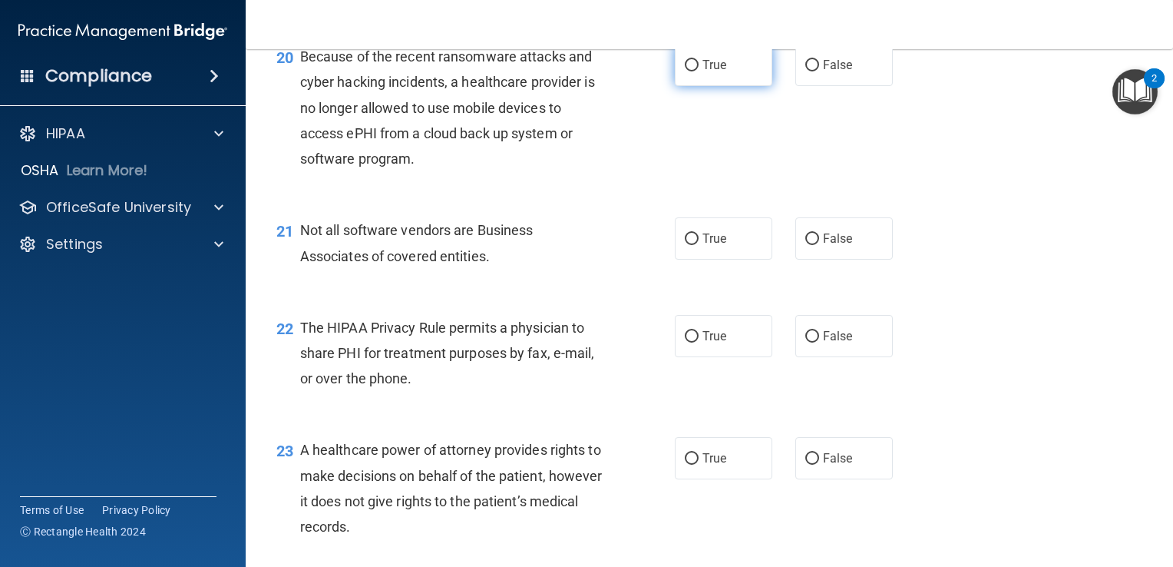
click at [722, 86] on label "True" at bounding box center [724, 65] width 98 height 42
click at [699, 71] on input "True" at bounding box center [692, 66] width 14 height 12
radio input "true"
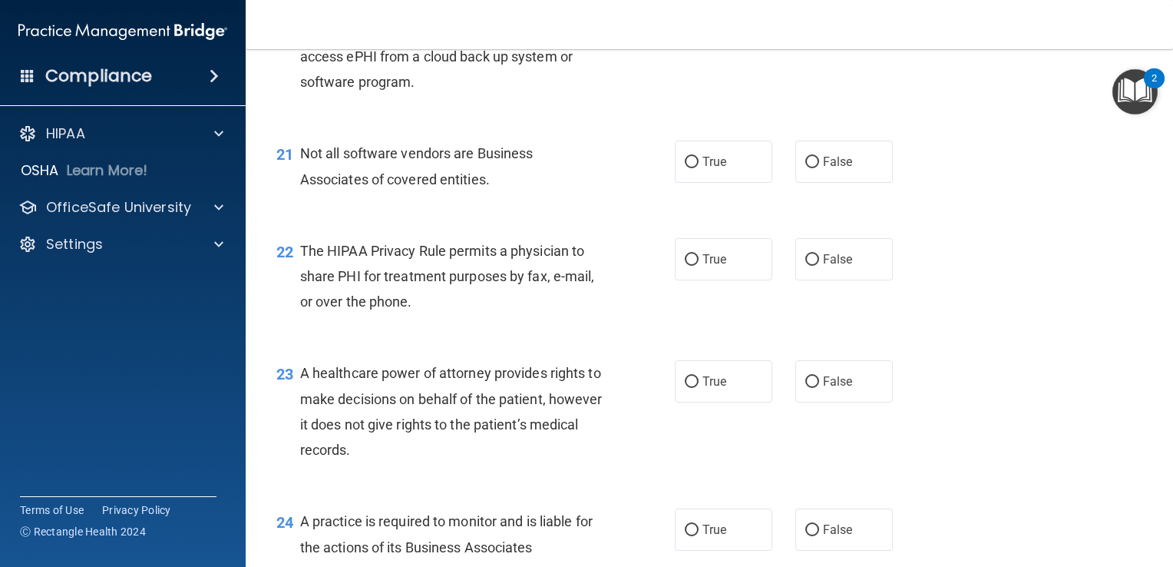
scroll to position [2841, 0]
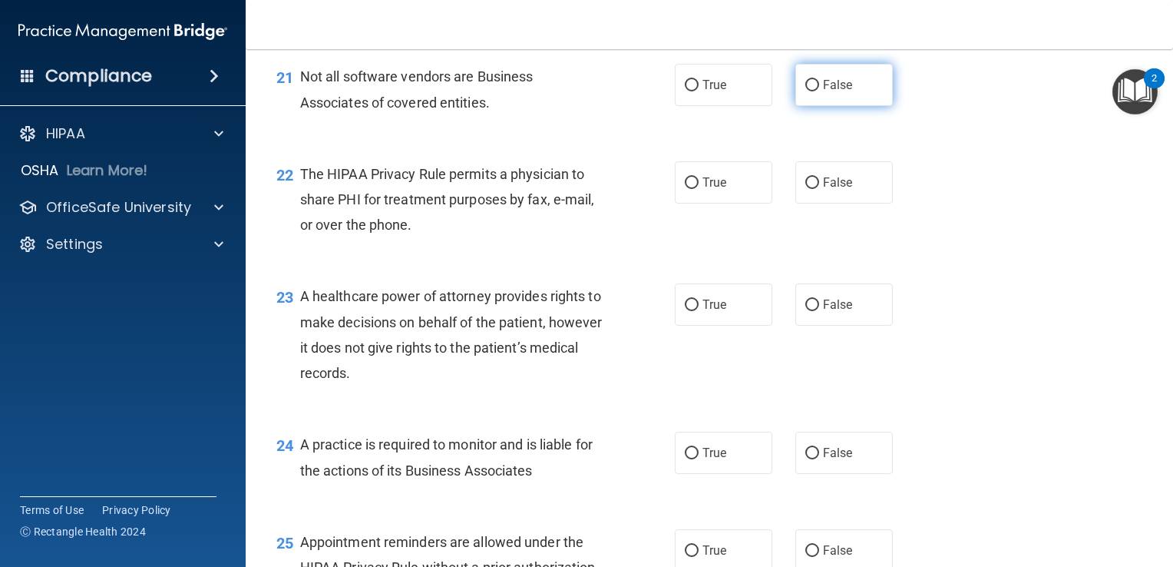
click at [796, 106] on label "False" at bounding box center [845, 85] width 98 height 42
click at [806, 91] on input "False" at bounding box center [813, 86] width 14 height 12
radio input "true"
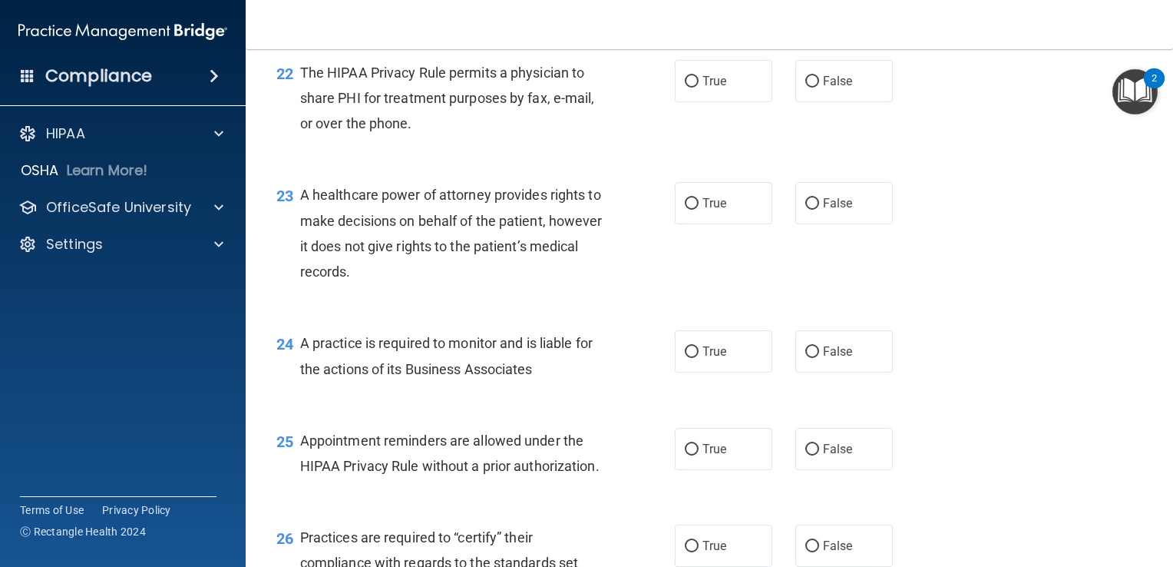
scroll to position [2995, 0]
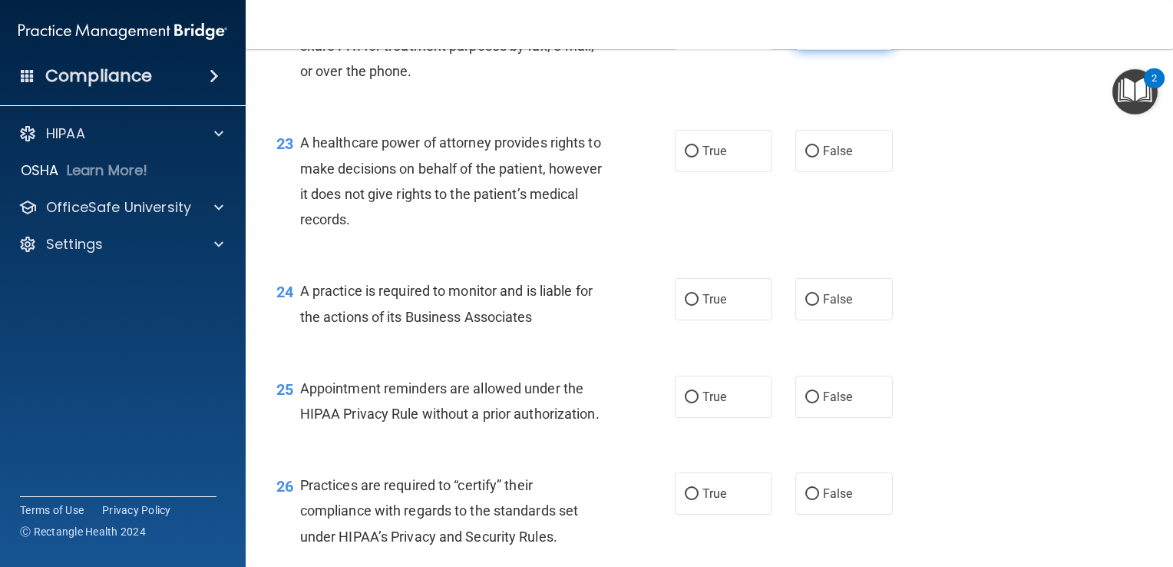
click at [796, 50] on label "False" at bounding box center [845, 29] width 98 height 42
click at [806, 35] on input "False" at bounding box center [813, 30] width 14 height 12
radio input "true"
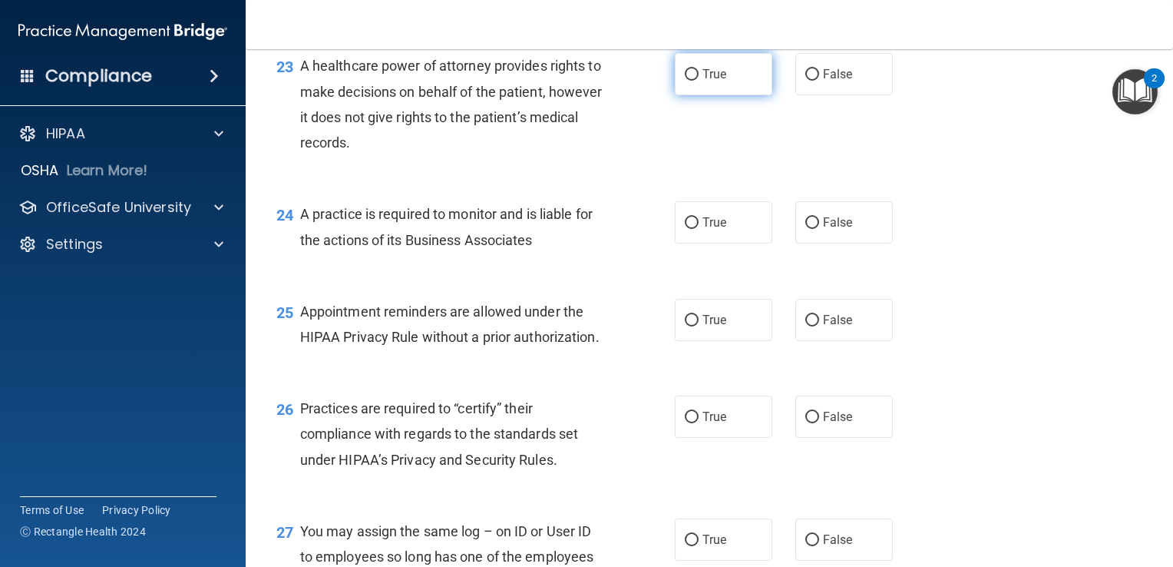
click at [714, 81] on span "True" at bounding box center [715, 74] width 24 height 15
click at [699, 81] on input "True" at bounding box center [692, 75] width 14 height 12
radio input "true"
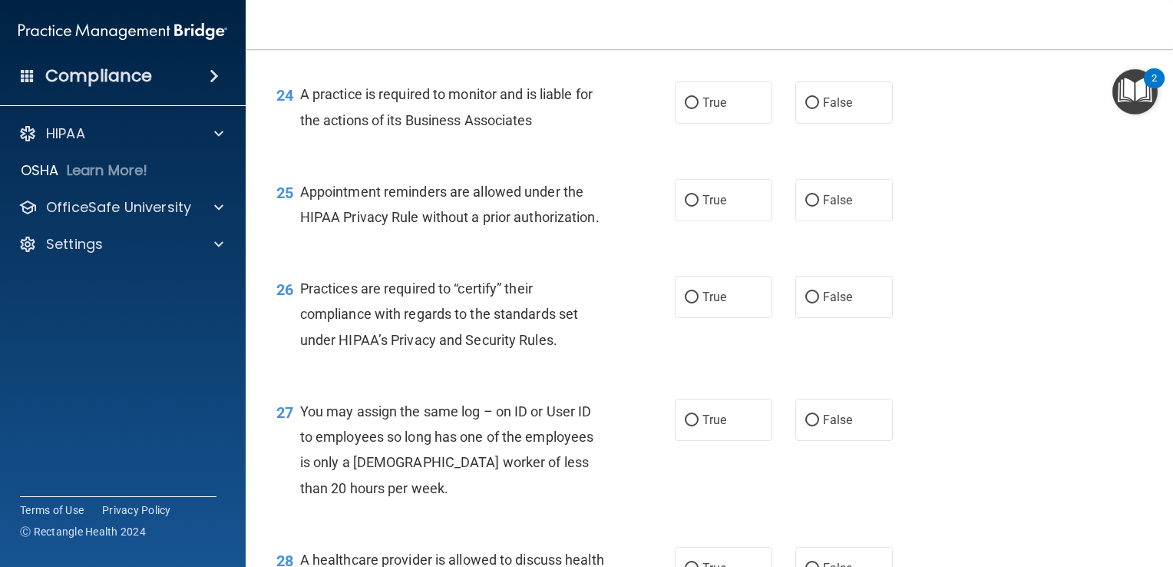
scroll to position [3225, 0]
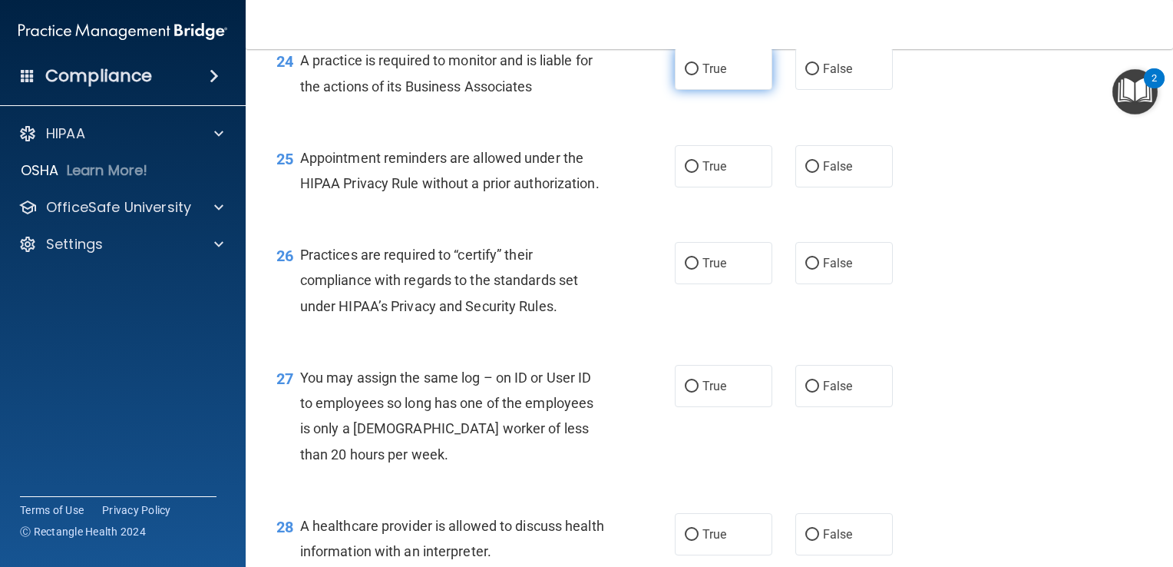
click at [703, 76] on span "True" at bounding box center [715, 68] width 24 height 15
click at [699, 75] on input "True" at bounding box center [692, 70] width 14 height 12
radio input "true"
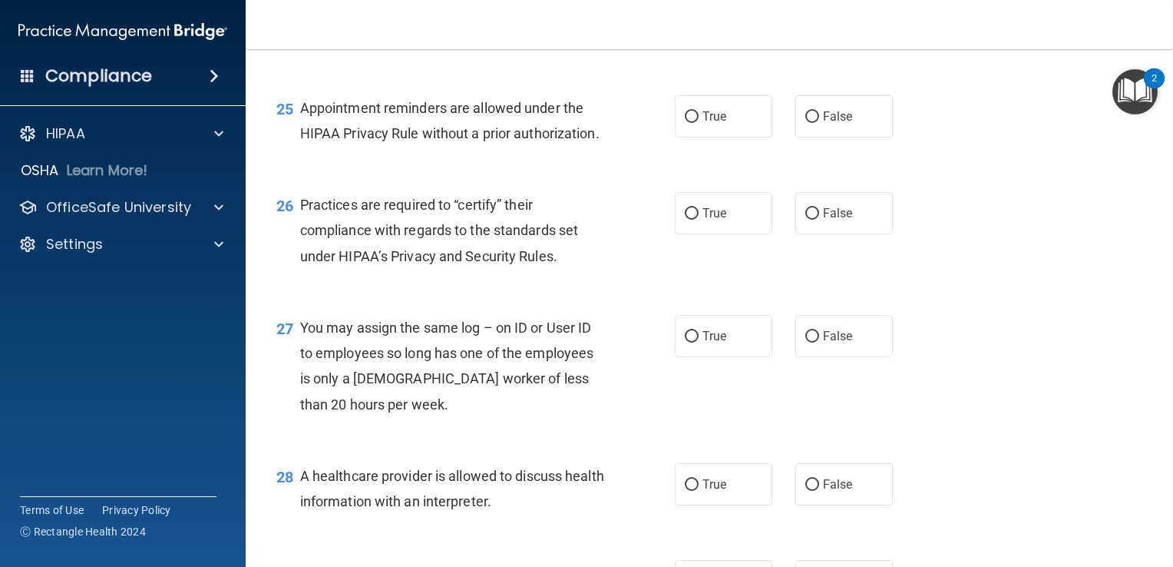
scroll to position [3302, 0]
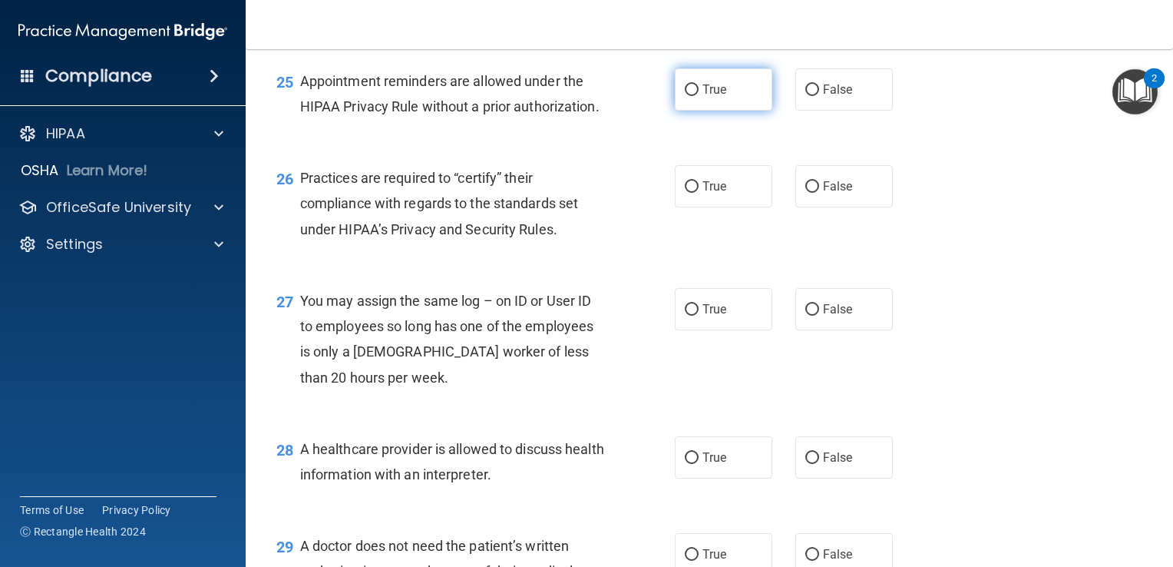
click at [703, 97] on span "True" at bounding box center [715, 89] width 24 height 15
click at [699, 96] on input "True" at bounding box center [692, 90] width 14 height 12
radio input "true"
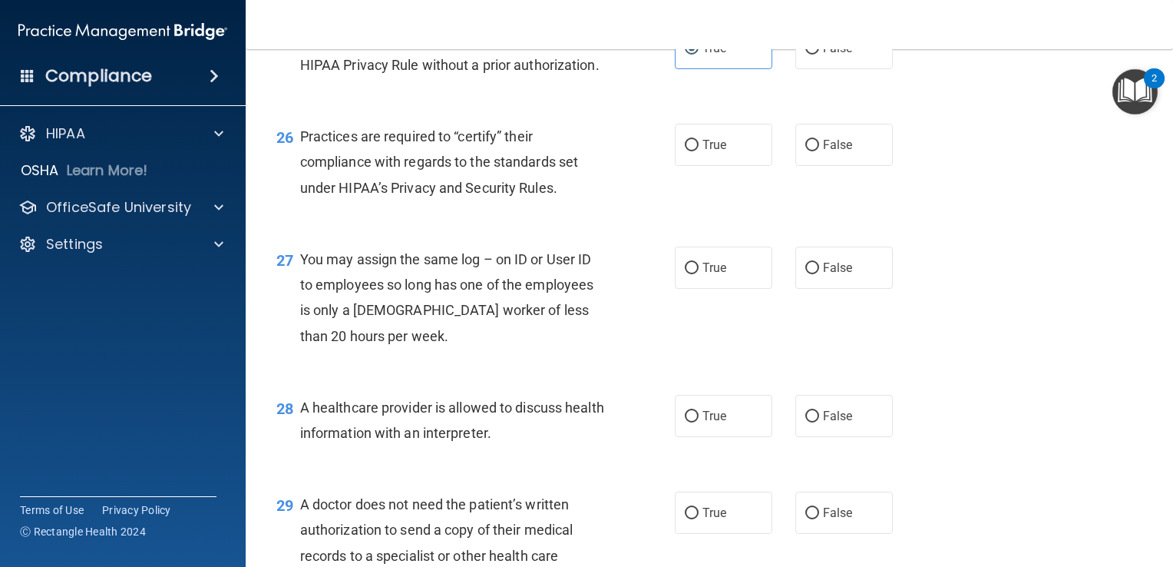
scroll to position [3379, 0]
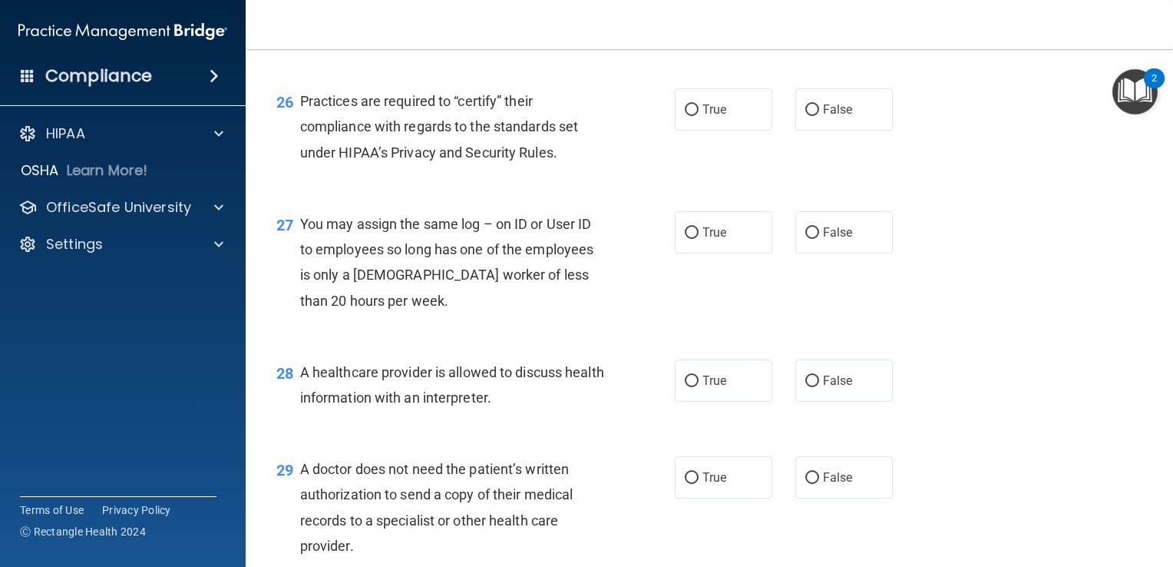
click at [814, 34] on label "False" at bounding box center [845, 13] width 98 height 42
click at [814, 19] on input "False" at bounding box center [813, 14] width 14 height 12
radio input "true"
radio input "false"
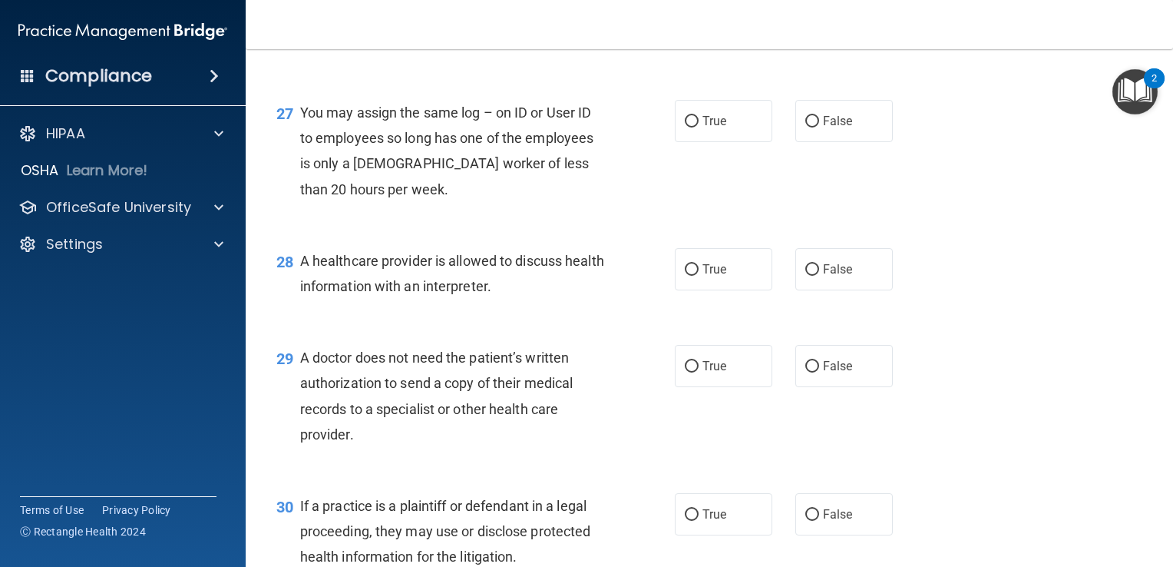
scroll to position [3456, 0]
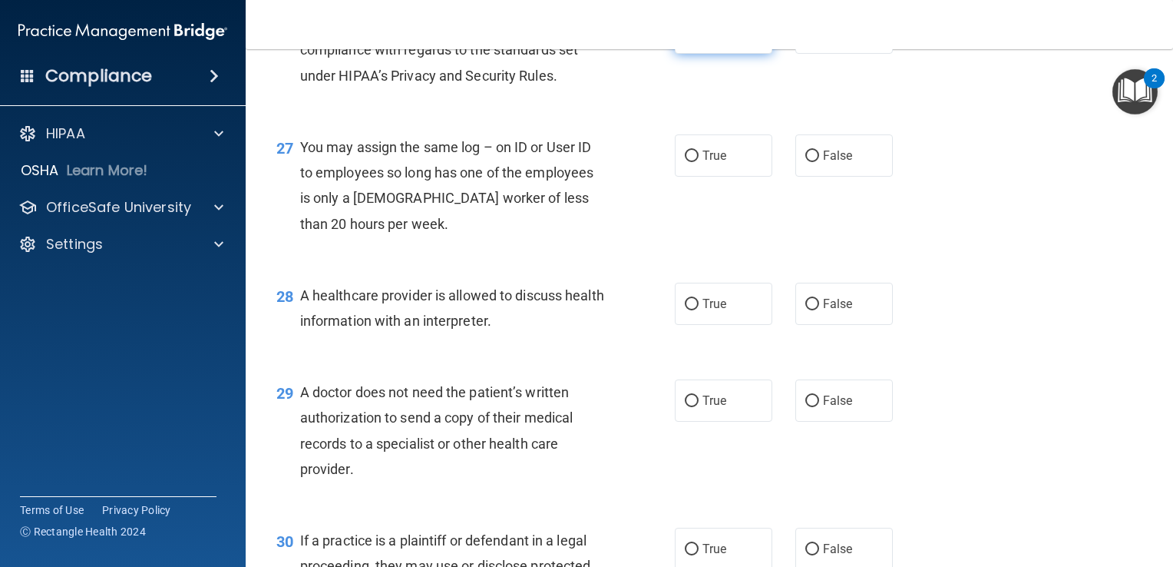
click at [719, 40] on span "True" at bounding box center [715, 32] width 24 height 15
click at [699, 39] on input "True" at bounding box center [692, 34] width 14 height 12
radio input "true"
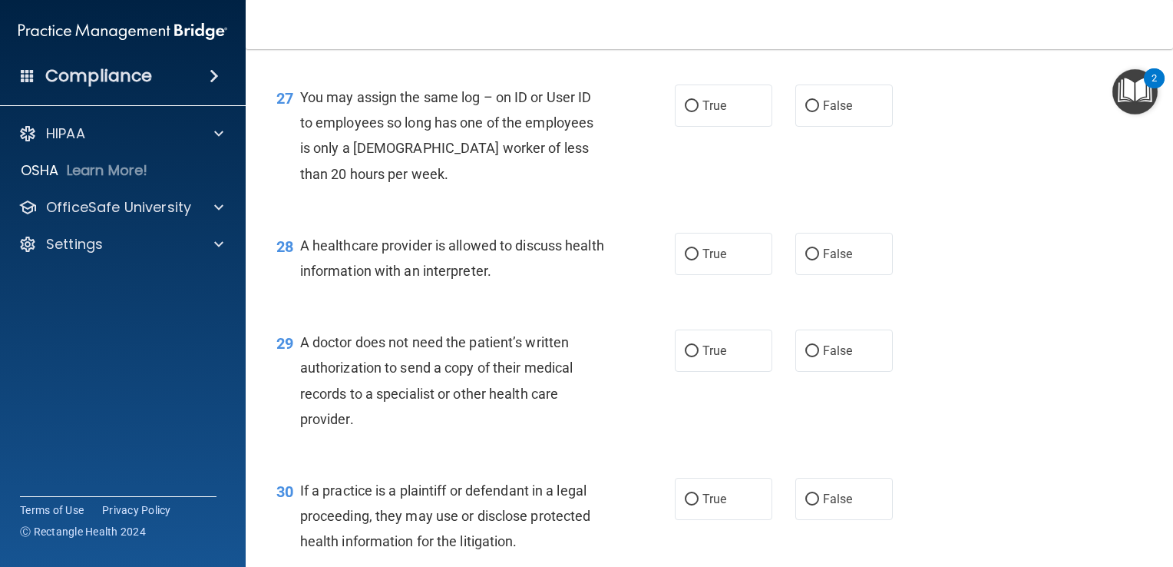
scroll to position [3533, 0]
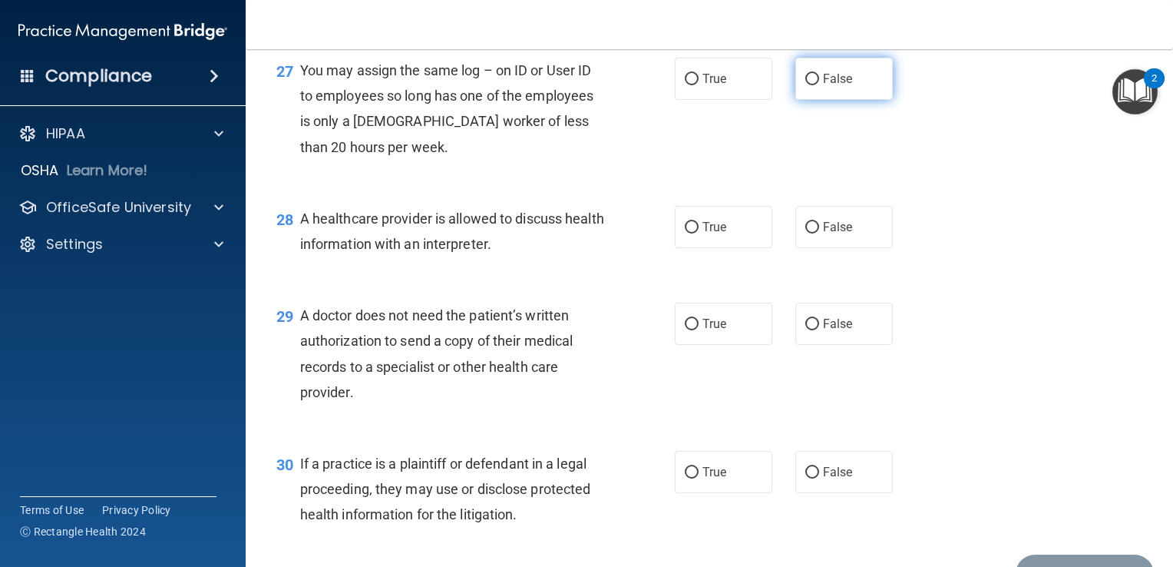
click at [853, 100] on label "False" at bounding box center [845, 79] width 98 height 42
click at [819, 85] on input "False" at bounding box center [813, 80] width 14 height 12
radio input "true"
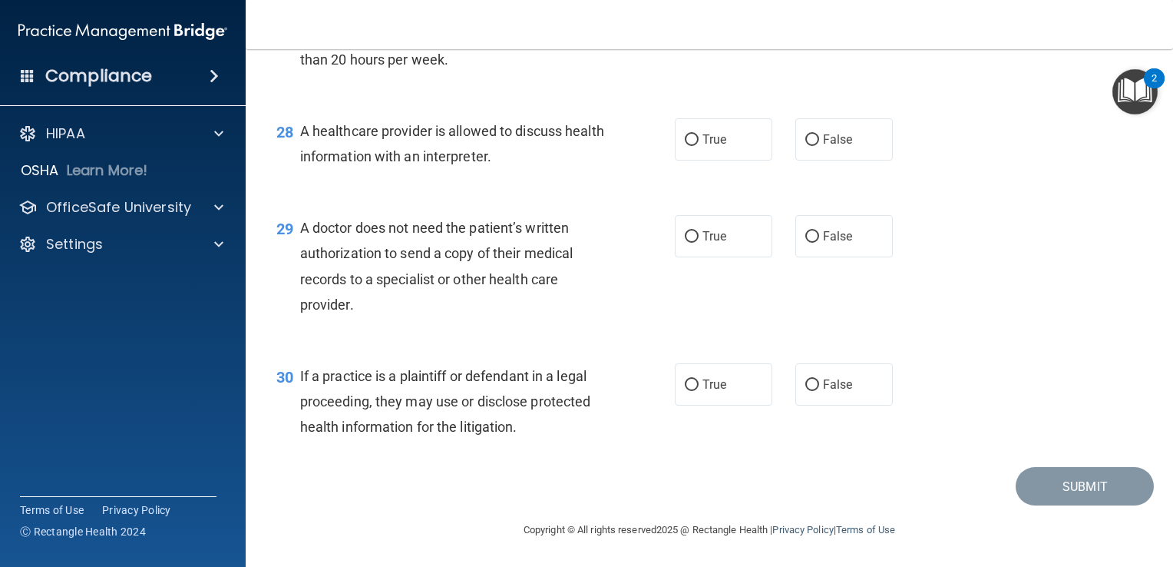
scroll to position [3696, 0]
click at [832, 132] on span "False" at bounding box center [838, 139] width 30 height 15
click at [819, 134] on input "False" at bounding box center [813, 140] width 14 height 12
radio input "true"
click at [693, 136] on label "True" at bounding box center [724, 139] width 98 height 42
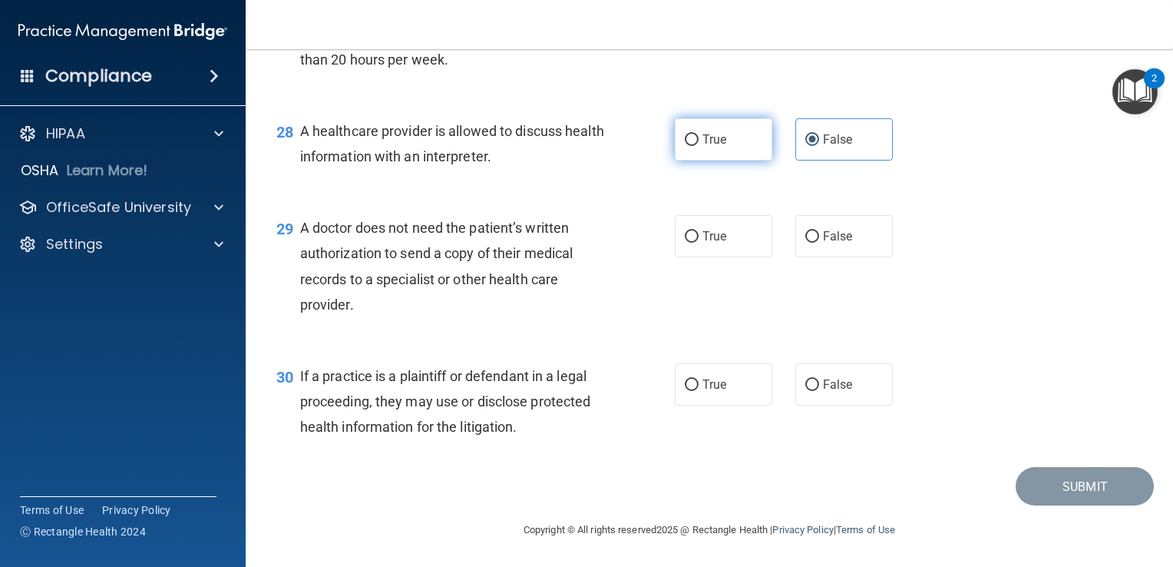
click at [693, 136] on input "True" at bounding box center [692, 140] width 14 height 12
radio input "true"
radio input "false"
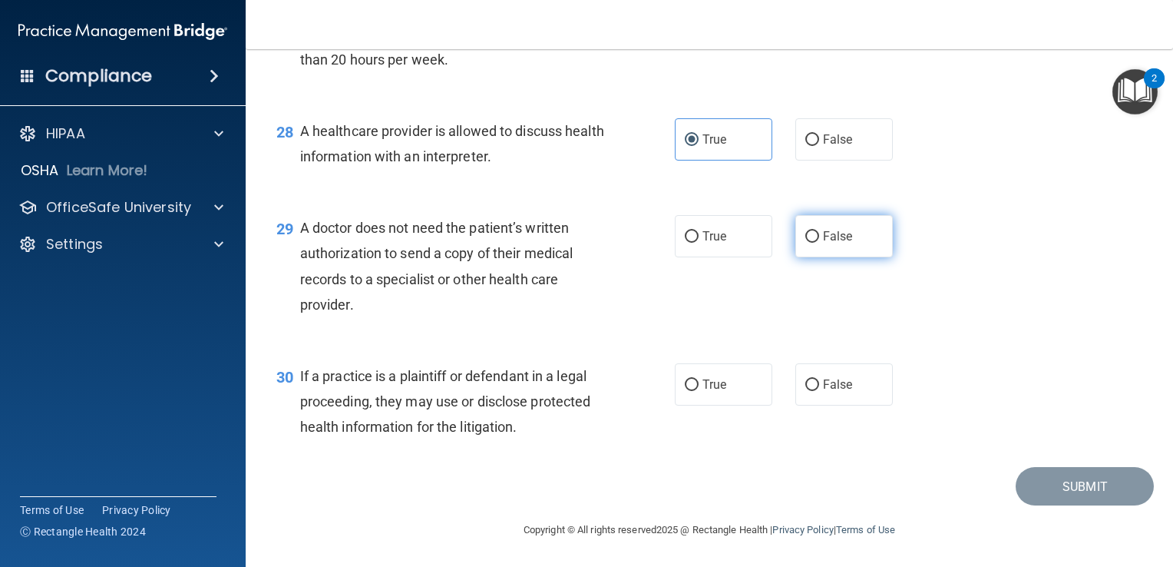
click at [835, 230] on span "False" at bounding box center [838, 236] width 30 height 15
click at [819, 231] on input "False" at bounding box center [813, 237] width 14 height 12
radio input "true"
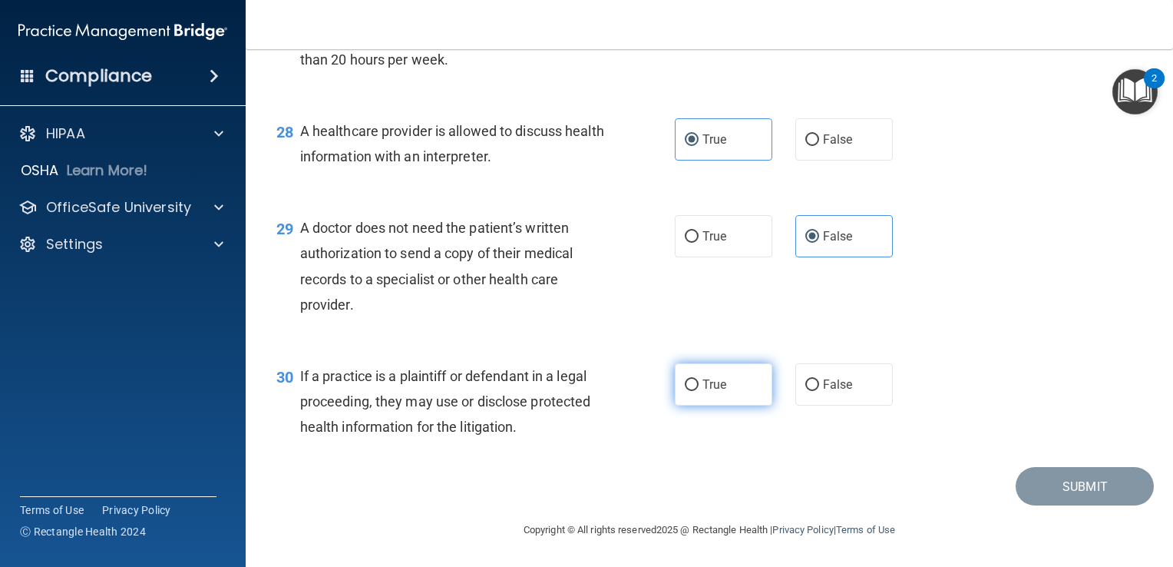
click at [718, 401] on label "True" at bounding box center [724, 384] width 98 height 42
click at [699, 391] on input "True" at bounding box center [692, 385] width 14 height 12
radio input "true"
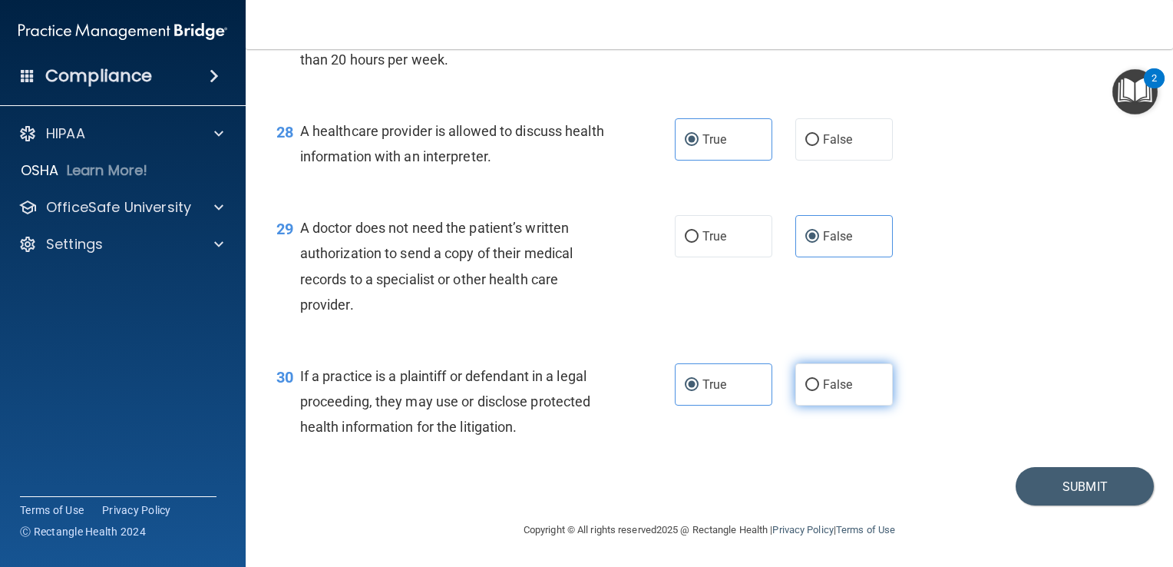
click at [837, 382] on span "False" at bounding box center [838, 384] width 30 height 15
click at [819, 382] on input "False" at bounding box center [813, 385] width 14 height 12
radio input "true"
radio input "false"
click at [1063, 479] on button "Submit" at bounding box center [1085, 486] width 138 height 39
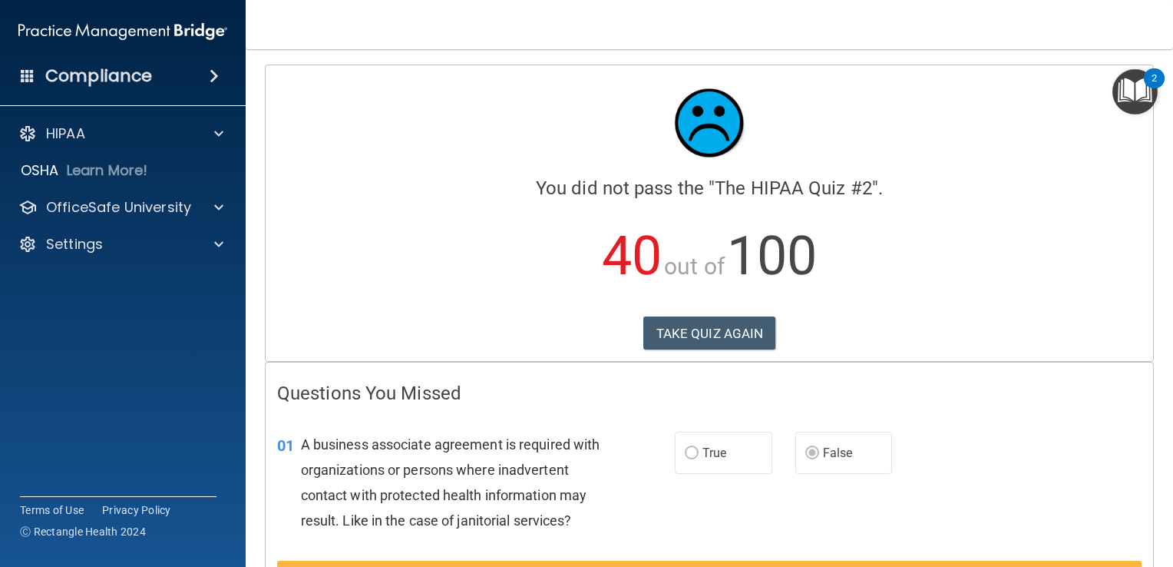
scroll to position [77, 0]
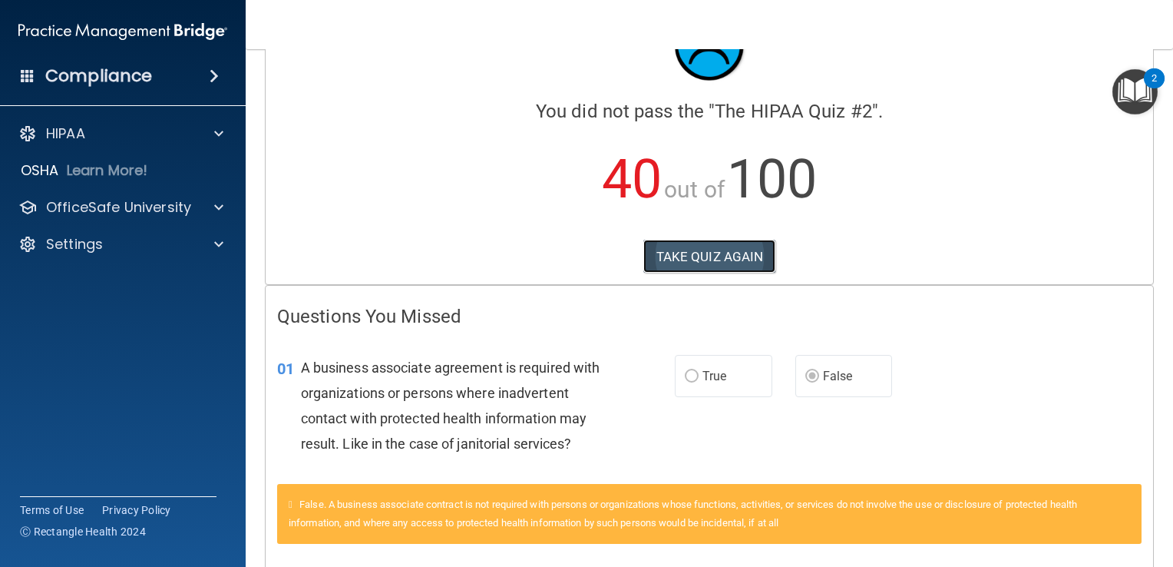
click at [664, 269] on button "TAKE QUIZ AGAIN" at bounding box center [710, 257] width 133 height 34
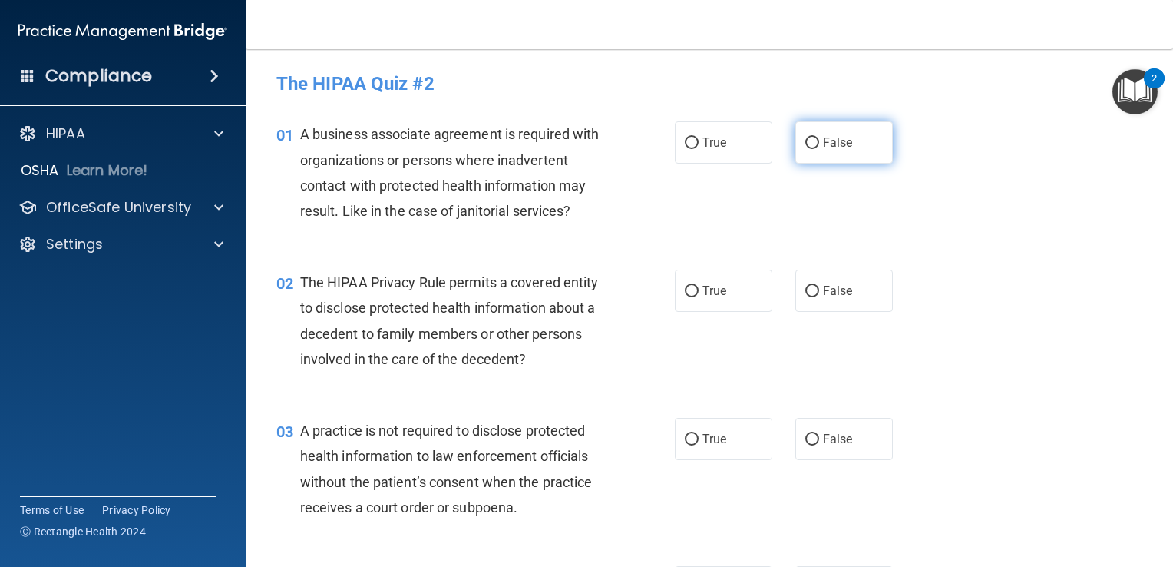
click at [811, 131] on label "False" at bounding box center [845, 142] width 98 height 42
click at [811, 137] on input "False" at bounding box center [813, 143] width 14 height 12
radio input "true"
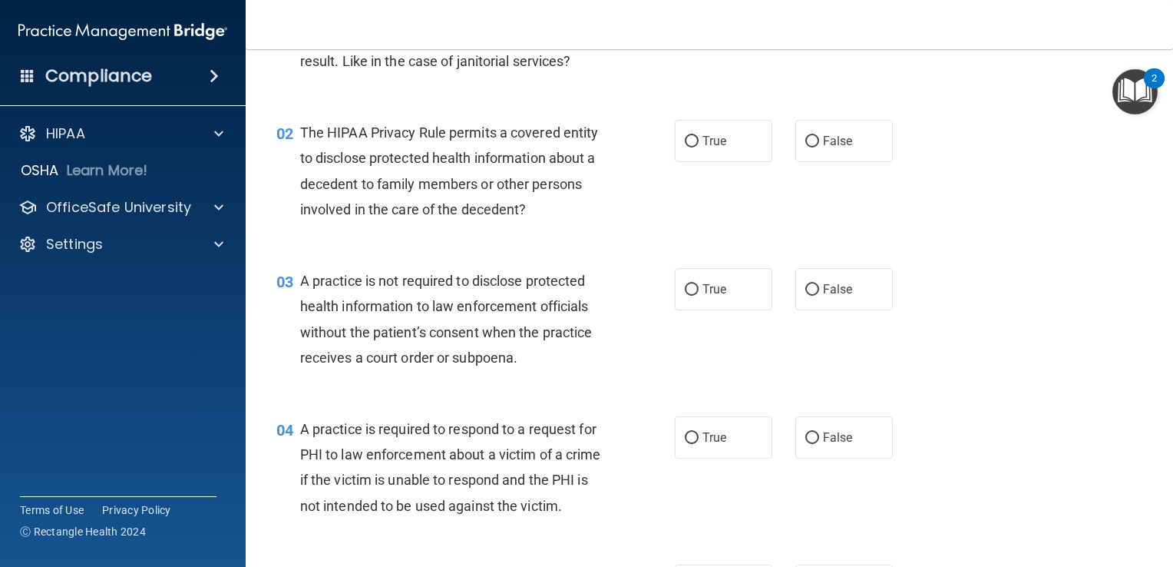
scroll to position [154, 0]
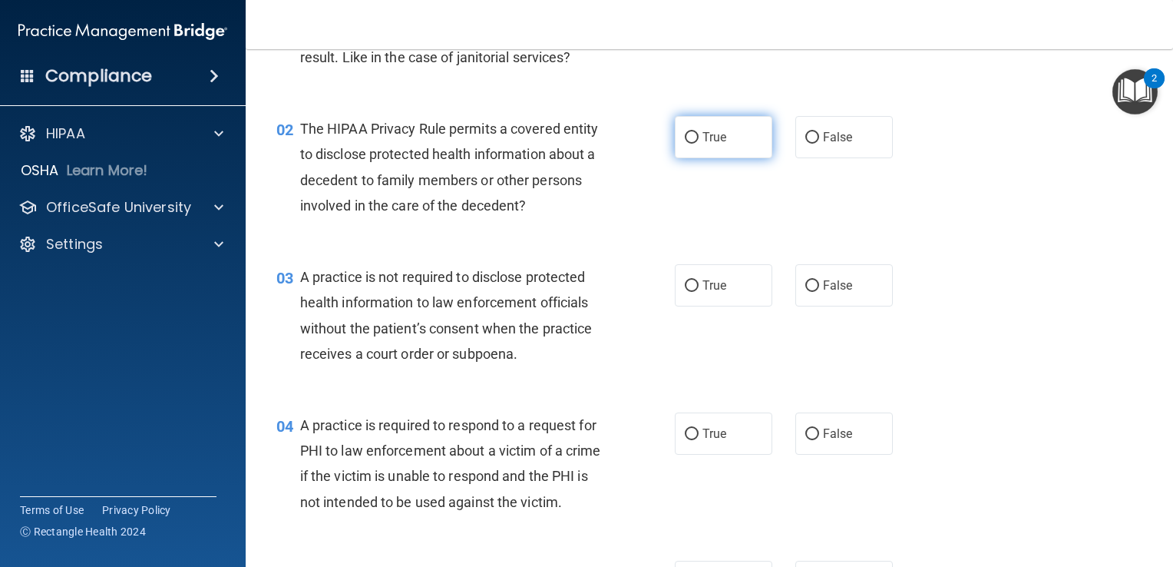
click at [707, 139] on span "True" at bounding box center [715, 137] width 24 height 15
click at [699, 139] on input "True" at bounding box center [692, 138] width 14 height 12
radio input "true"
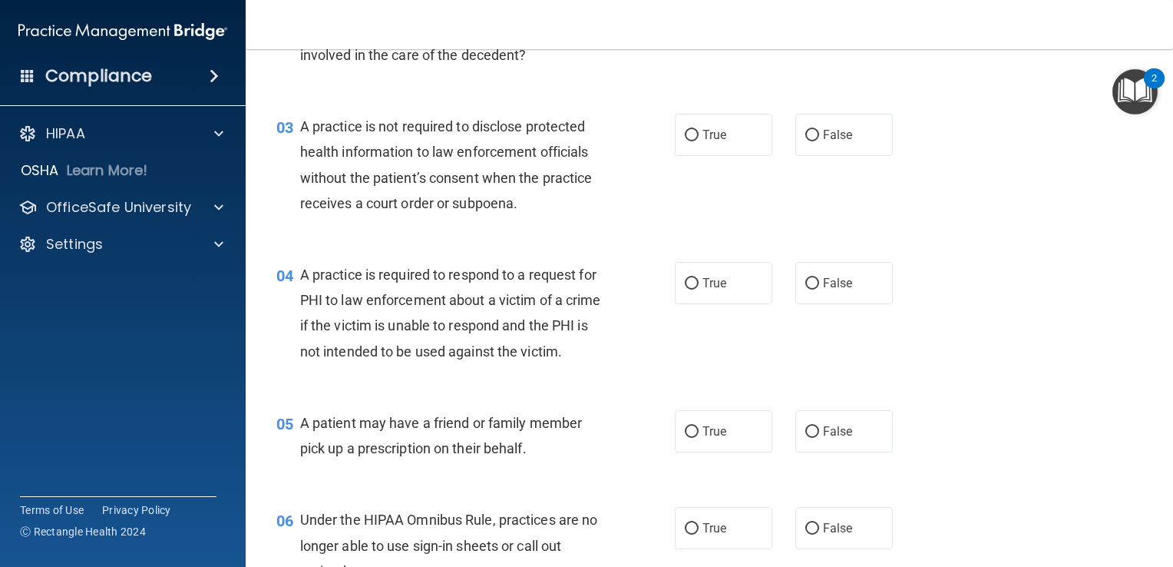
scroll to position [307, 0]
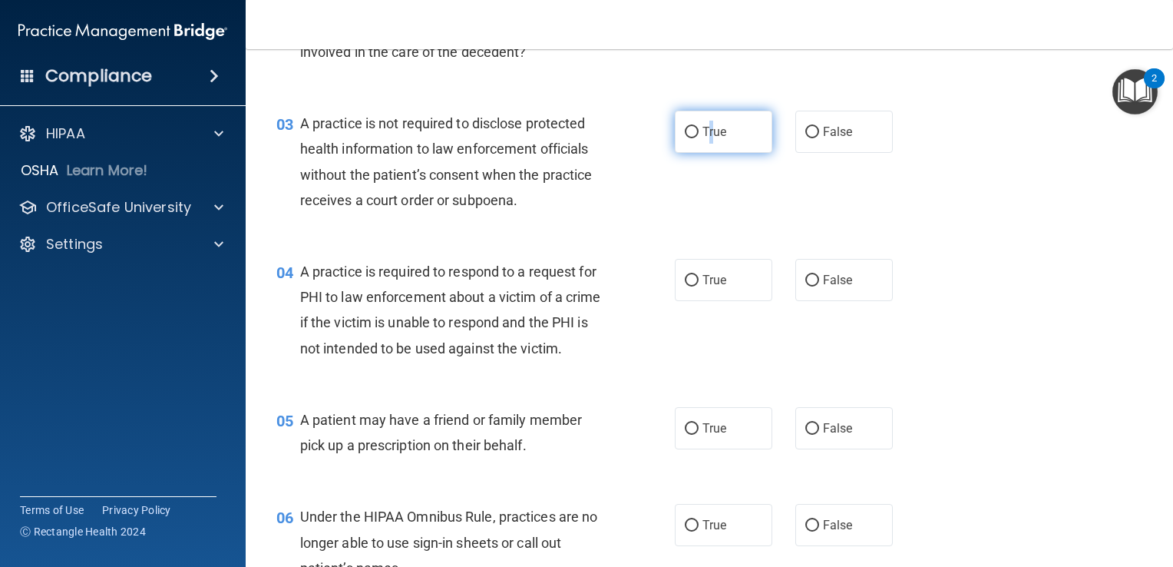
click at [706, 137] on span "True" at bounding box center [715, 131] width 24 height 15
click at [680, 142] on label "True" at bounding box center [724, 132] width 98 height 42
click at [685, 138] on input "True" at bounding box center [692, 133] width 14 height 12
radio input "true"
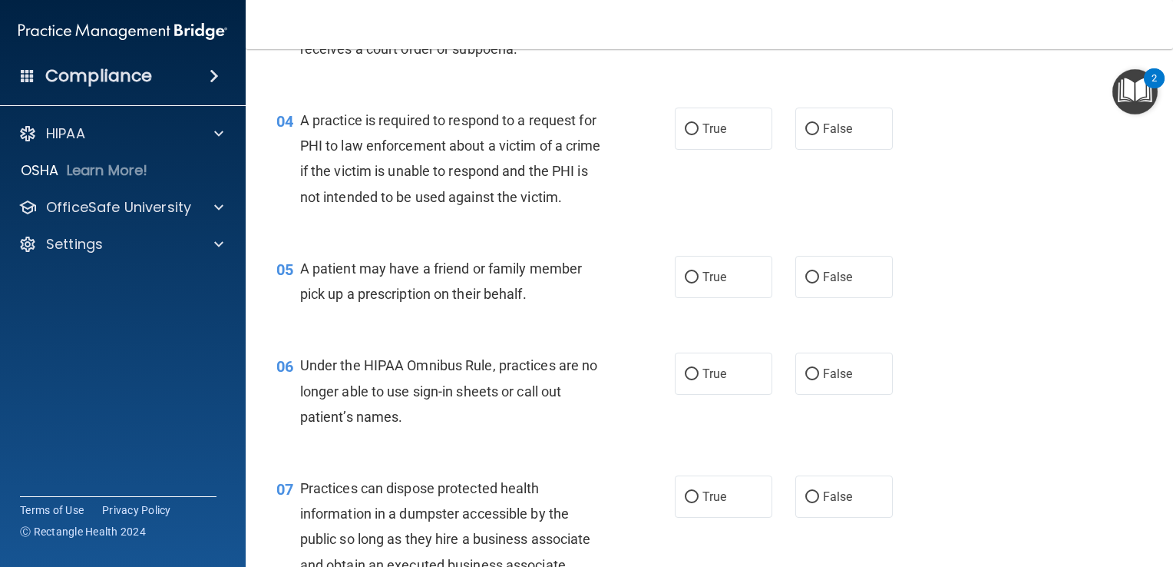
scroll to position [461, 0]
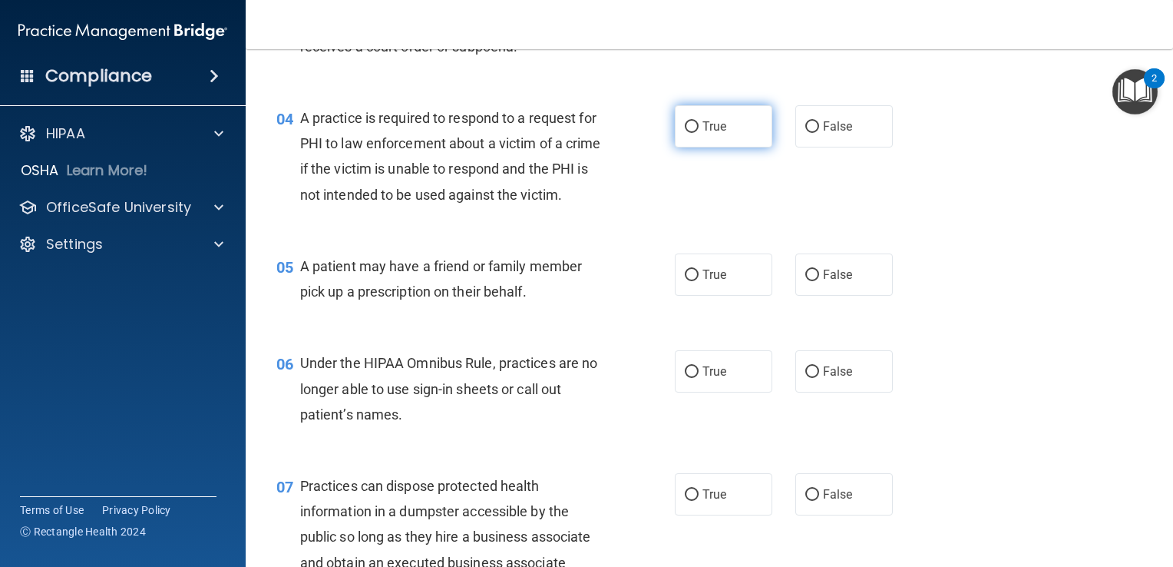
click at [703, 127] on span "True" at bounding box center [715, 126] width 24 height 15
click at [699, 127] on input "True" at bounding box center [692, 127] width 14 height 12
radio input "true"
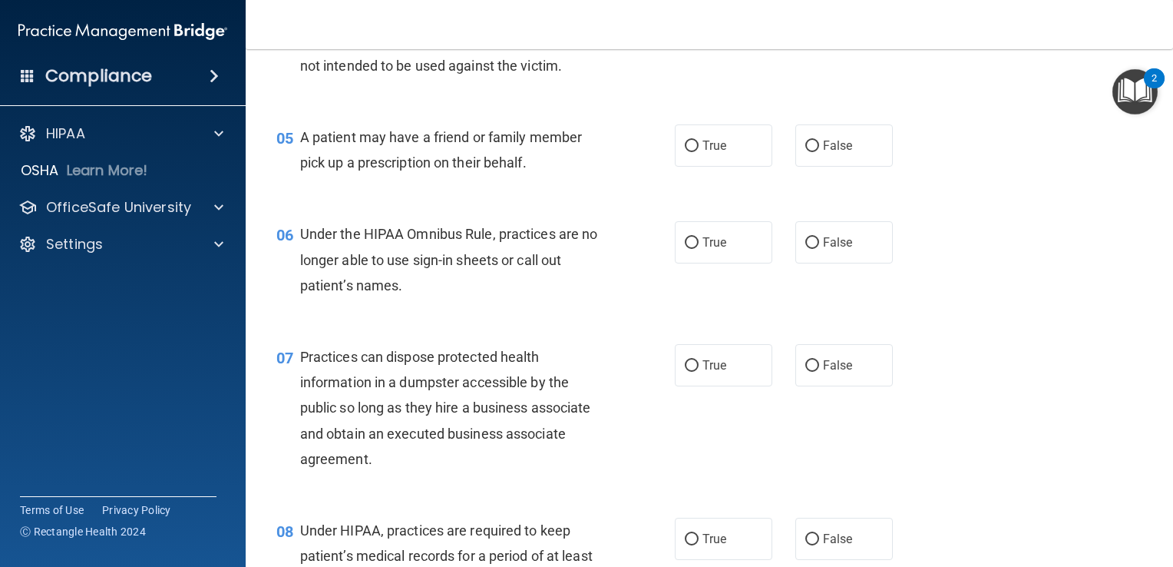
scroll to position [614, 0]
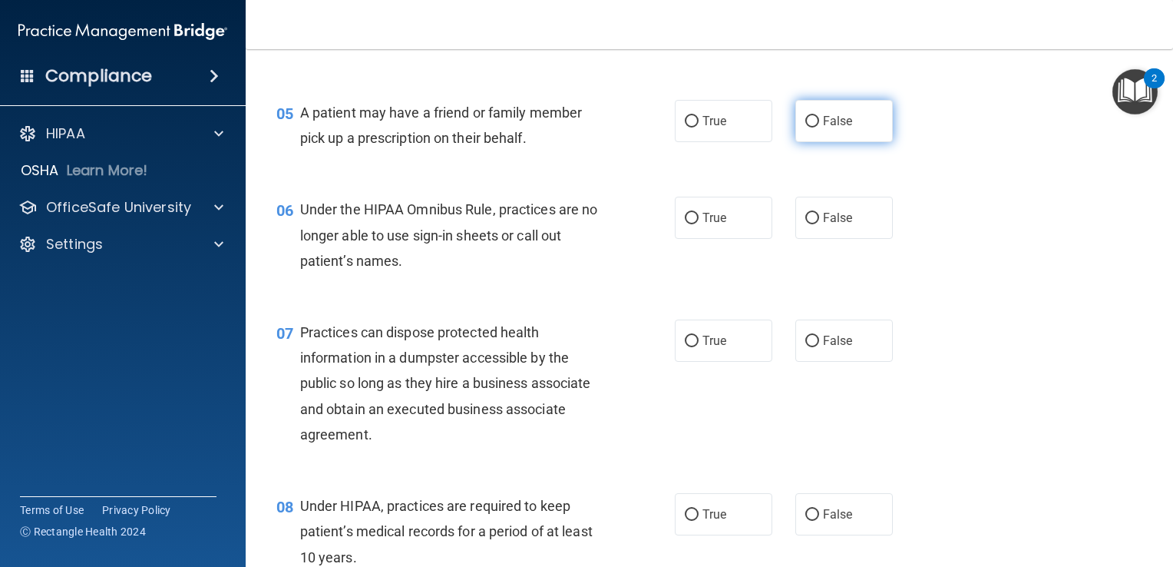
click at [823, 128] on span "False" at bounding box center [838, 121] width 30 height 15
click at [819, 127] on input "False" at bounding box center [813, 122] width 14 height 12
radio input "true"
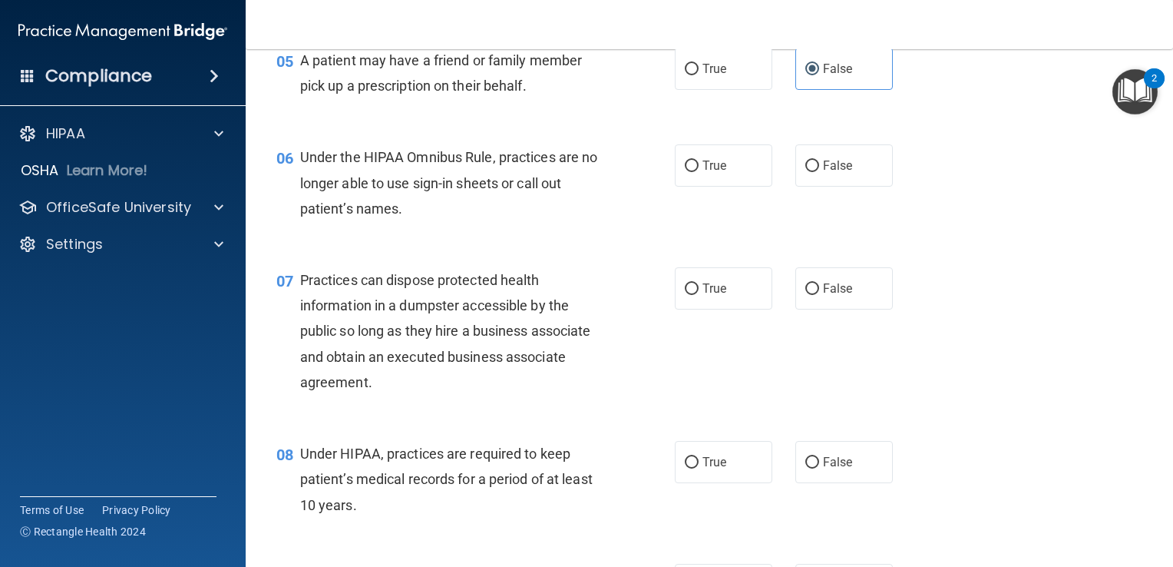
scroll to position [691, 0]
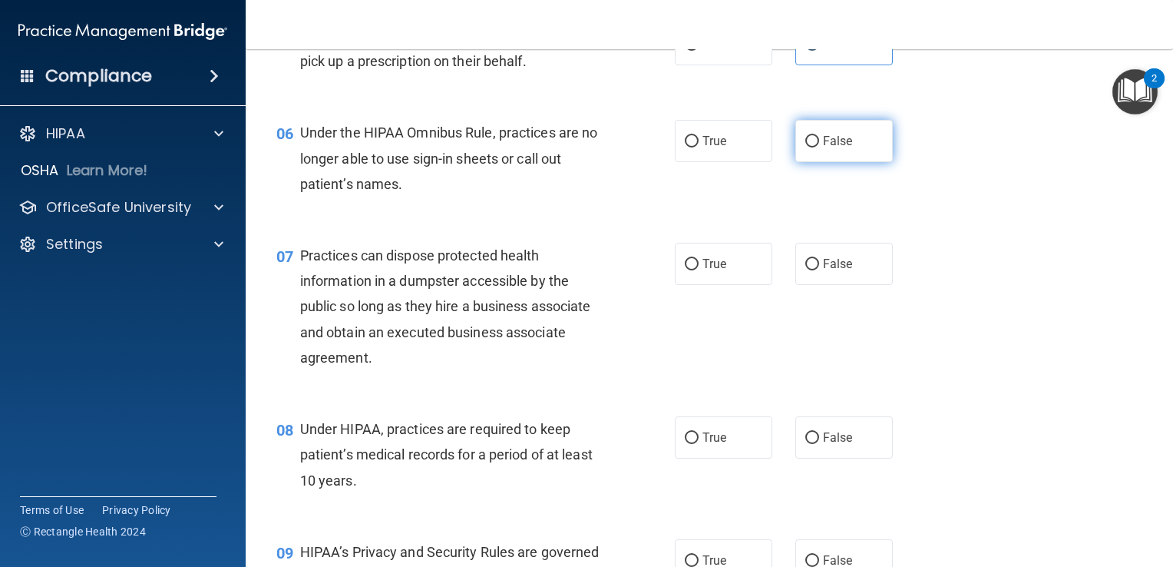
click at [796, 161] on label "False" at bounding box center [845, 141] width 98 height 42
click at [806, 147] on input "False" at bounding box center [813, 142] width 14 height 12
radio input "true"
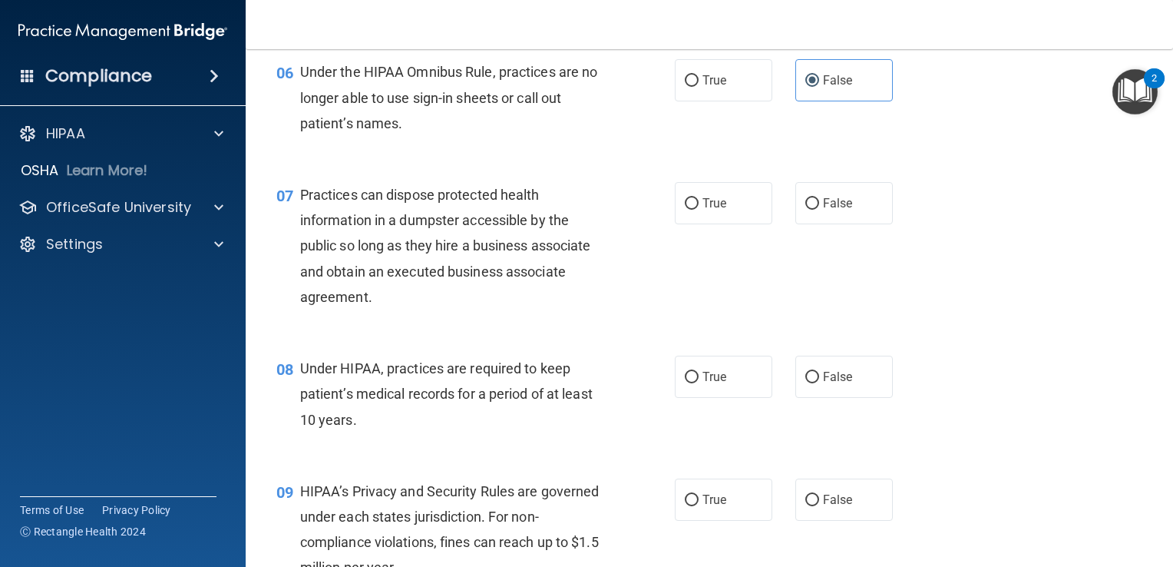
scroll to position [768, 0]
